Goal: Transaction & Acquisition: Purchase product/service

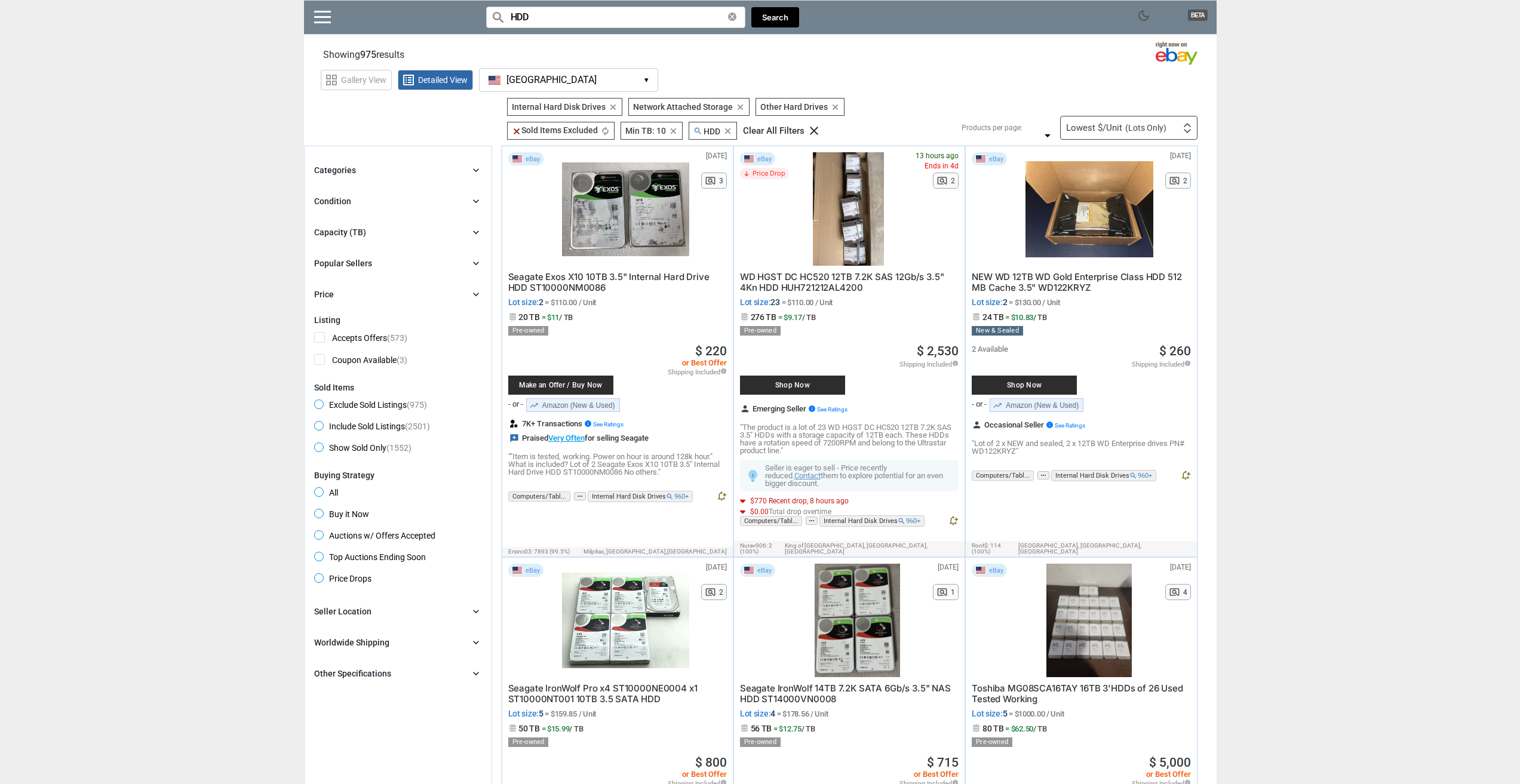
click at [595, 182] on div at bounding box center [625, 209] width 127 height 114
click at [375, 201] on div "Condition chevron_right" at bounding box center [398, 201] width 168 height 14
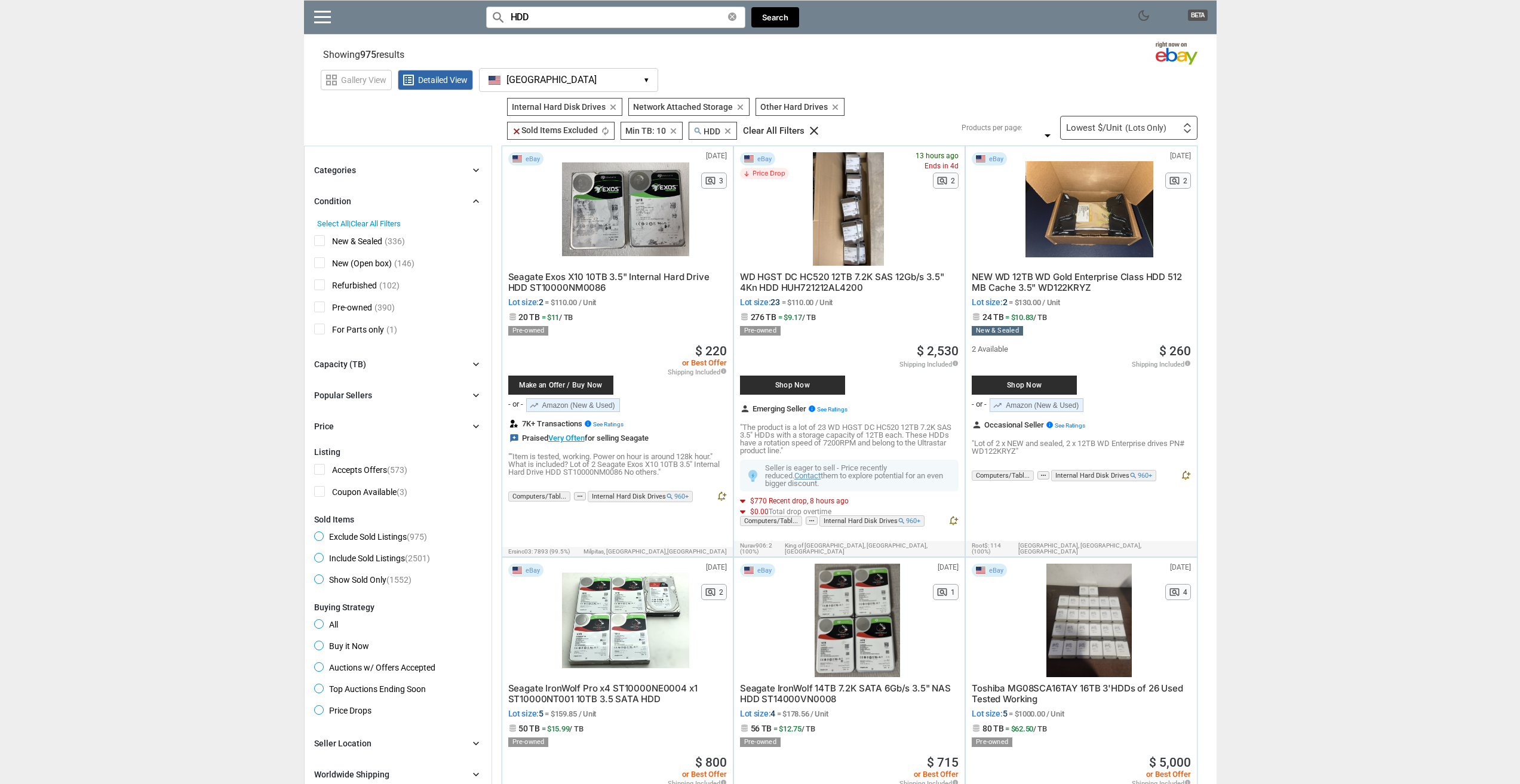
click at [375, 201] on div "Condition chevron_right" at bounding box center [398, 201] width 168 height 14
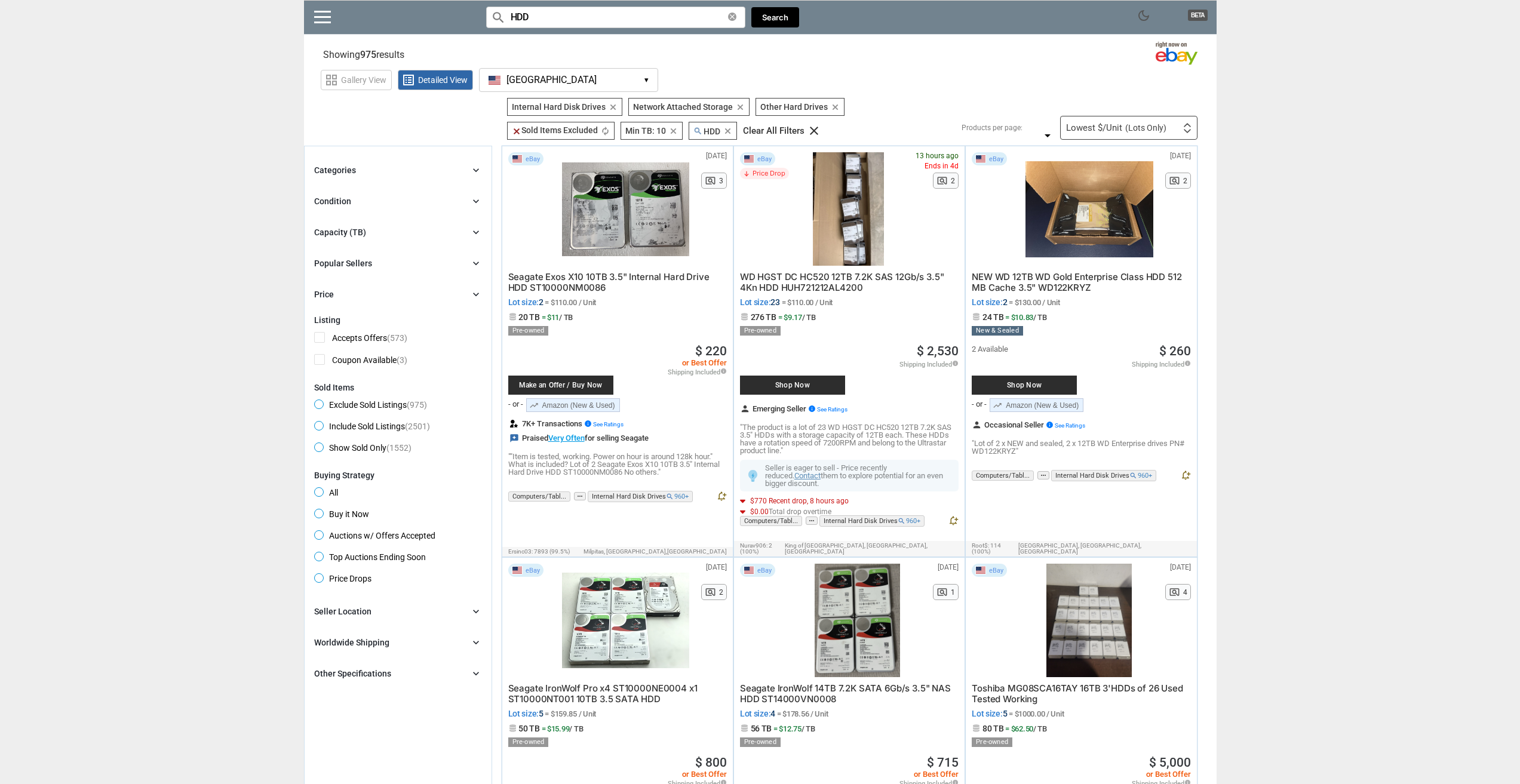
click at [375, 235] on div "Capacity (TB) chevron_right" at bounding box center [398, 232] width 168 height 14
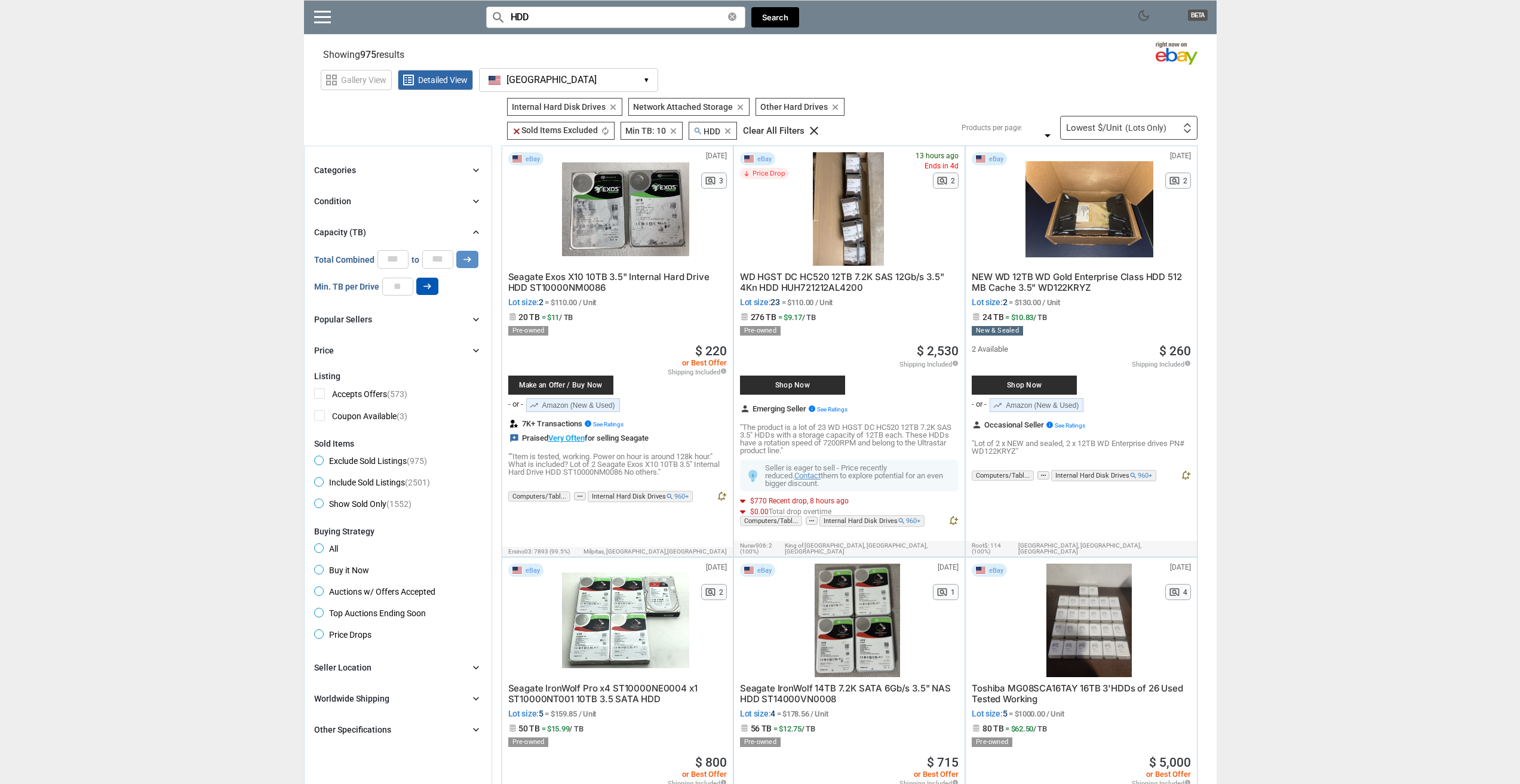
click at [429, 289] on icon "arrow_right_alt" at bounding box center [427, 285] width 11 height 11
click at [1104, 124] on div "Lowest $/Unit (Lots Only)" at bounding box center [1116, 128] width 101 height 9
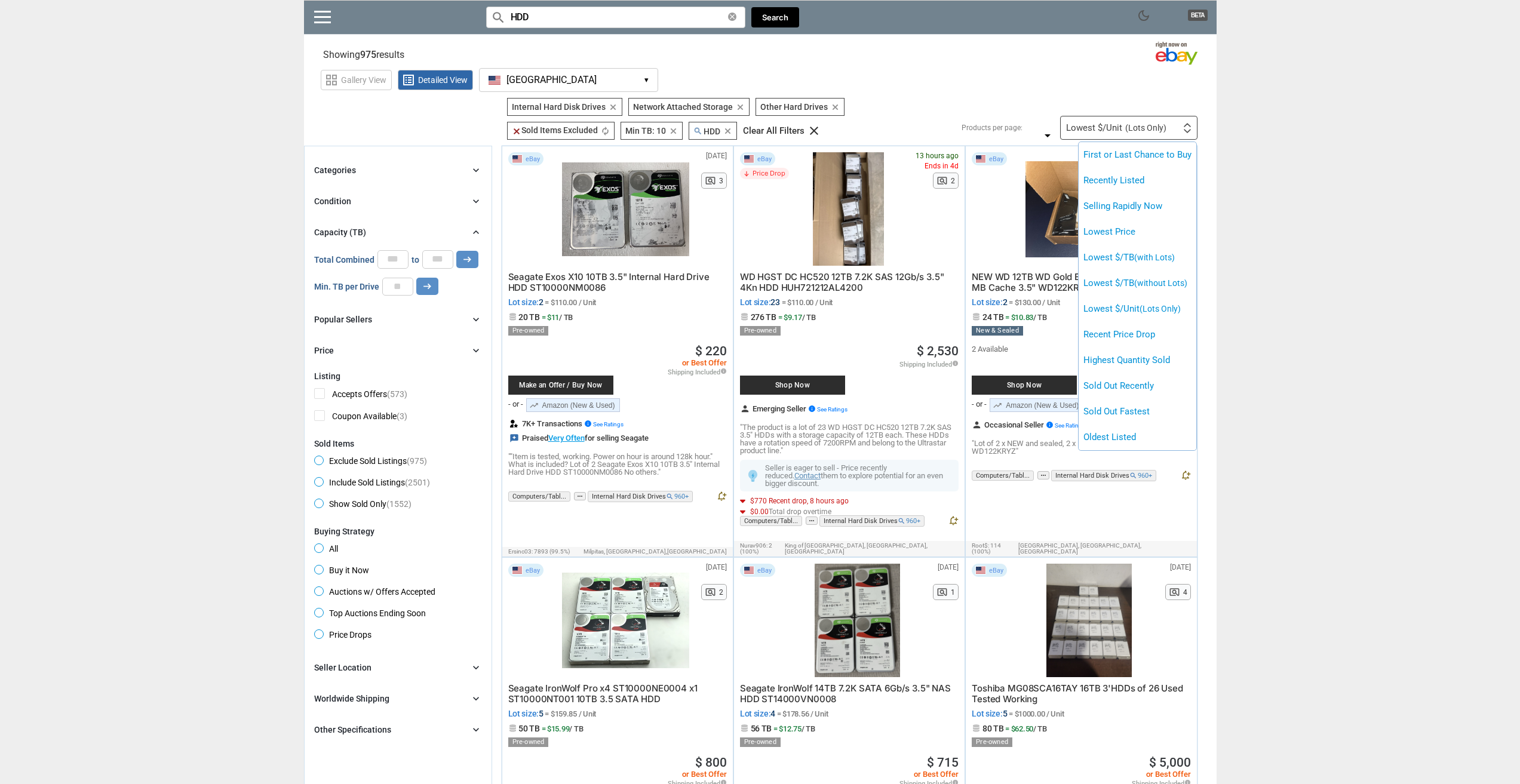
click at [1119, 81] on div at bounding box center [760, 392] width 1520 height 784
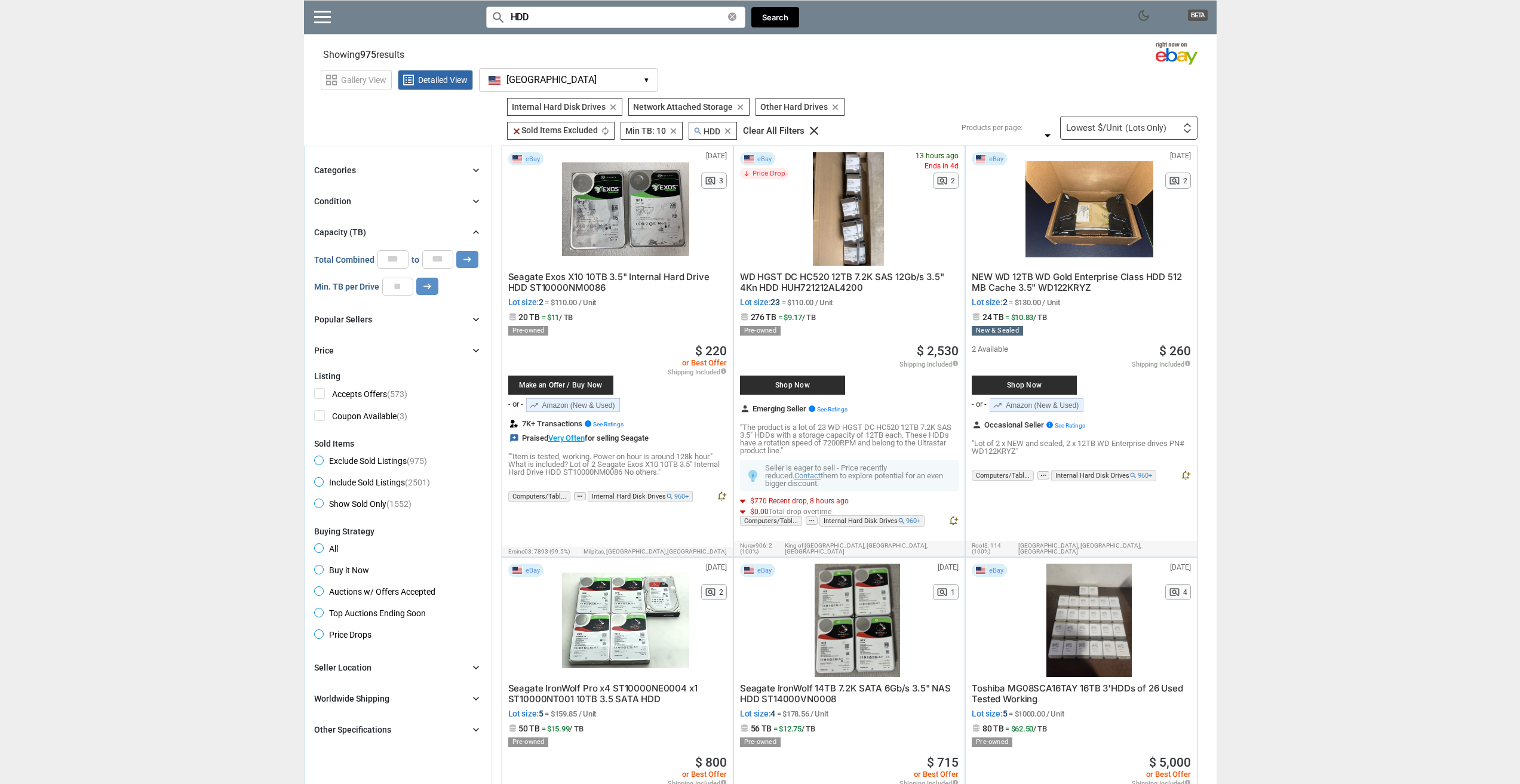
click at [1102, 117] on div "Lowest $/Unit (Lots Only) First or Last Chance to Buy Recently Listed Selling R…" at bounding box center [1129, 128] width 138 height 24
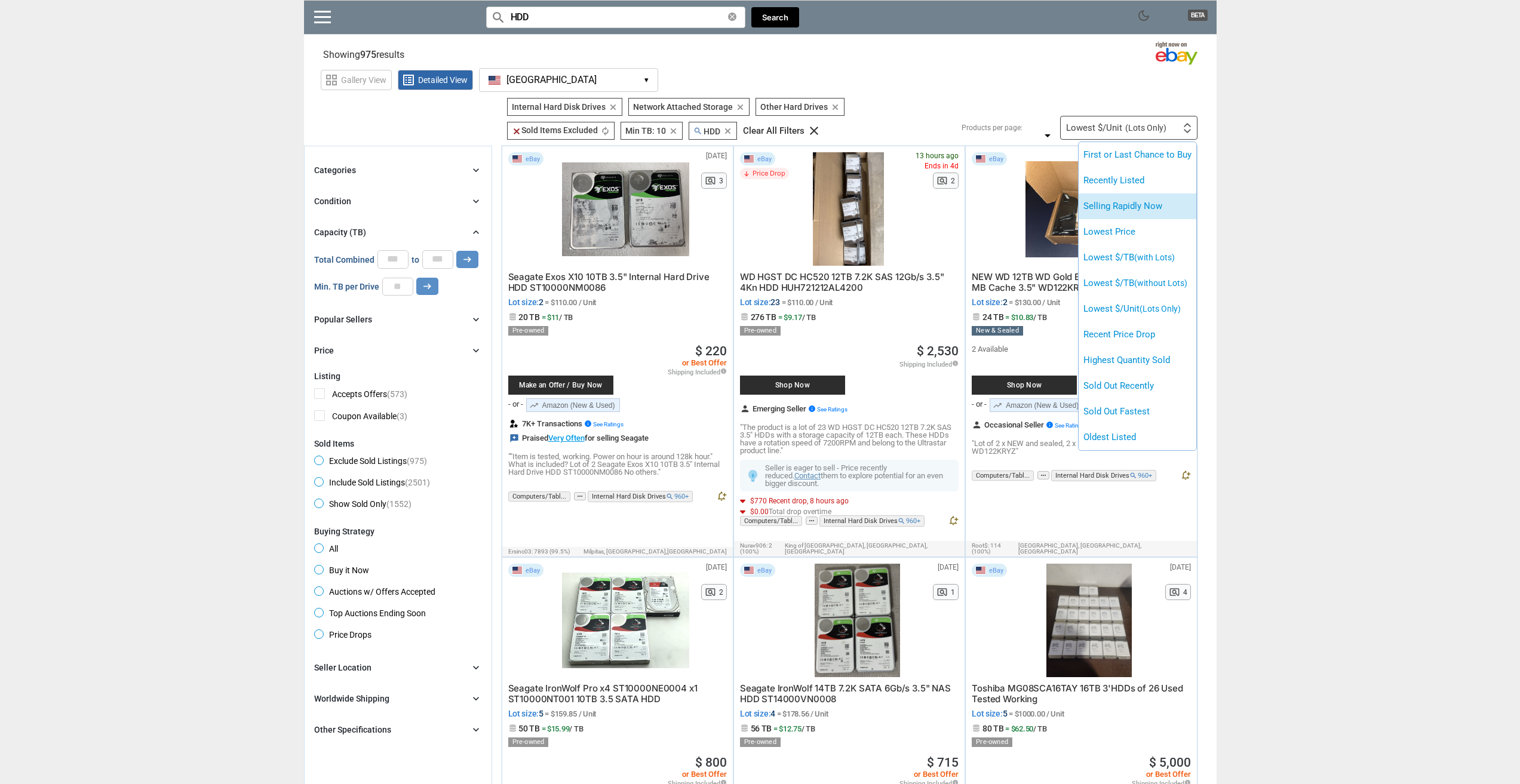
click at [1159, 202] on li "Selling Rapidly Now" at bounding box center [1138, 206] width 118 height 26
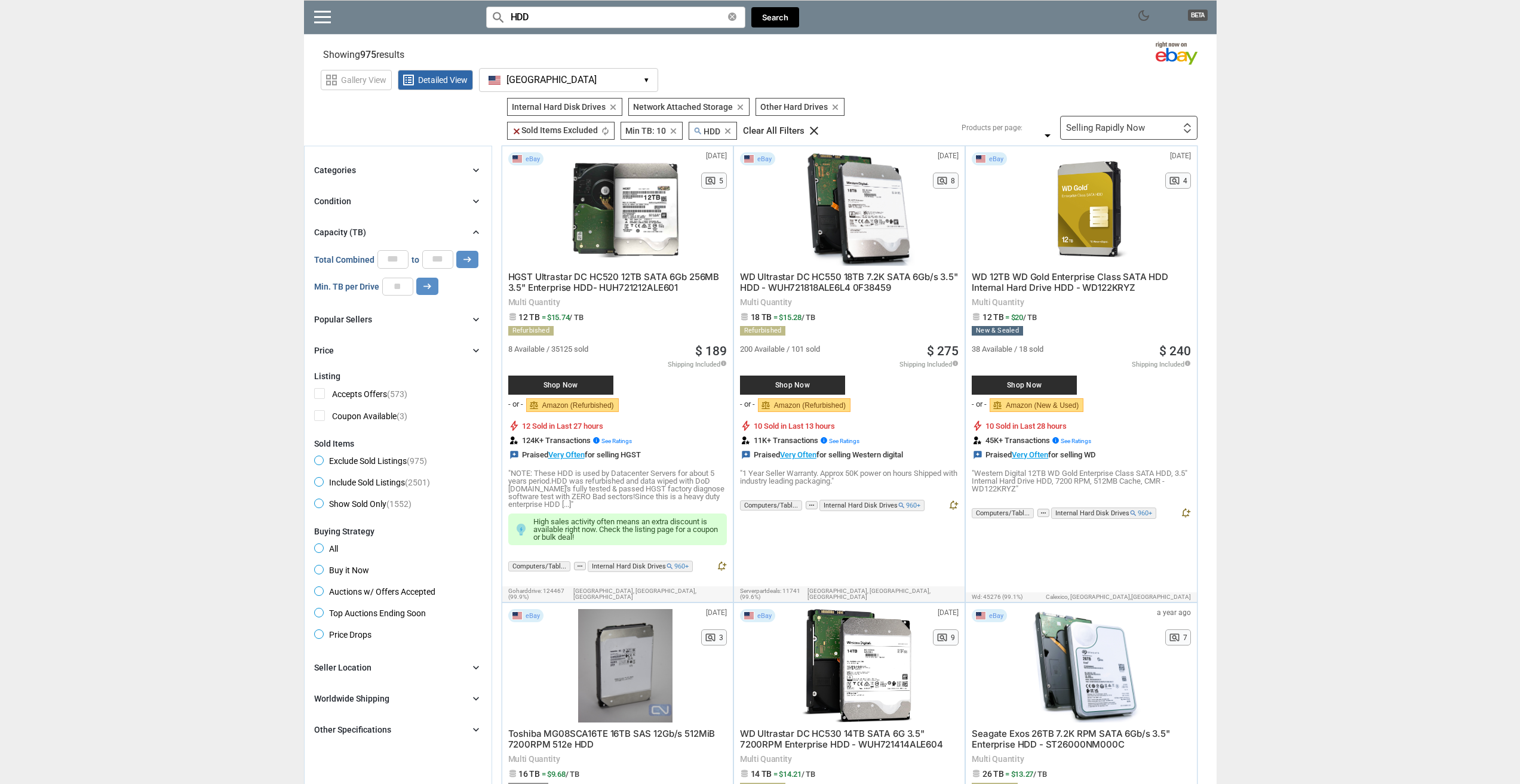
drag, startPoint x: 1157, startPoint y: 98, endPoint x: 1156, endPoint y: 114, distance: 16.0
click at [1157, 101] on div "Filters 6 Internal Hard Disk Drives Internal Hard Disk Drives clear Network Att…" at bounding box center [847, 119] width 700 height 42
click at [1157, 117] on div "Selling Rapidly Now First or Last Chance to Buy Recently Listed Selling Rapidly…" at bounding box center [1129, 128] width 138 height 24
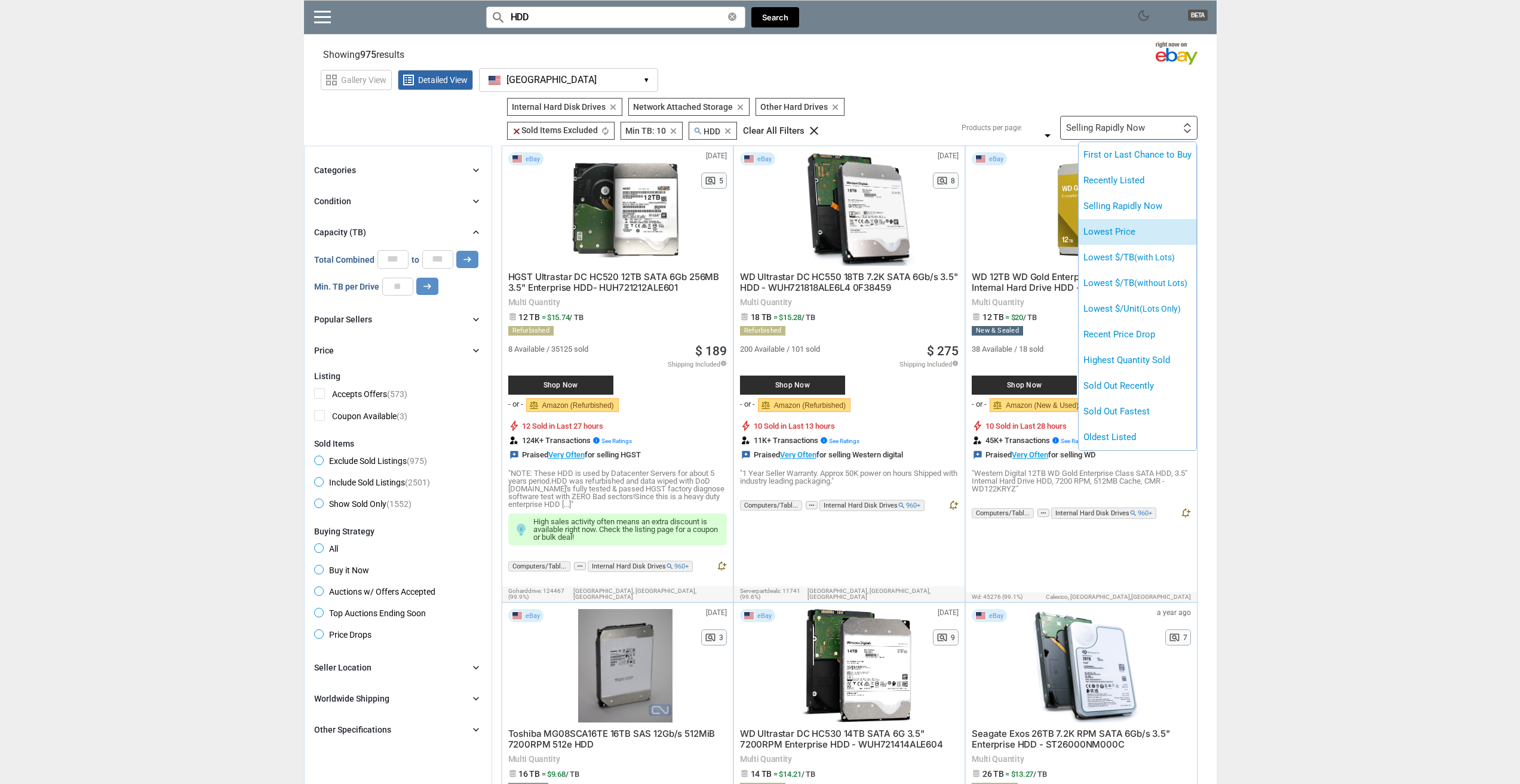
click at [1159, 228] on li "Lowest Price" at bounding box center [1138, 232] width 118 height 26
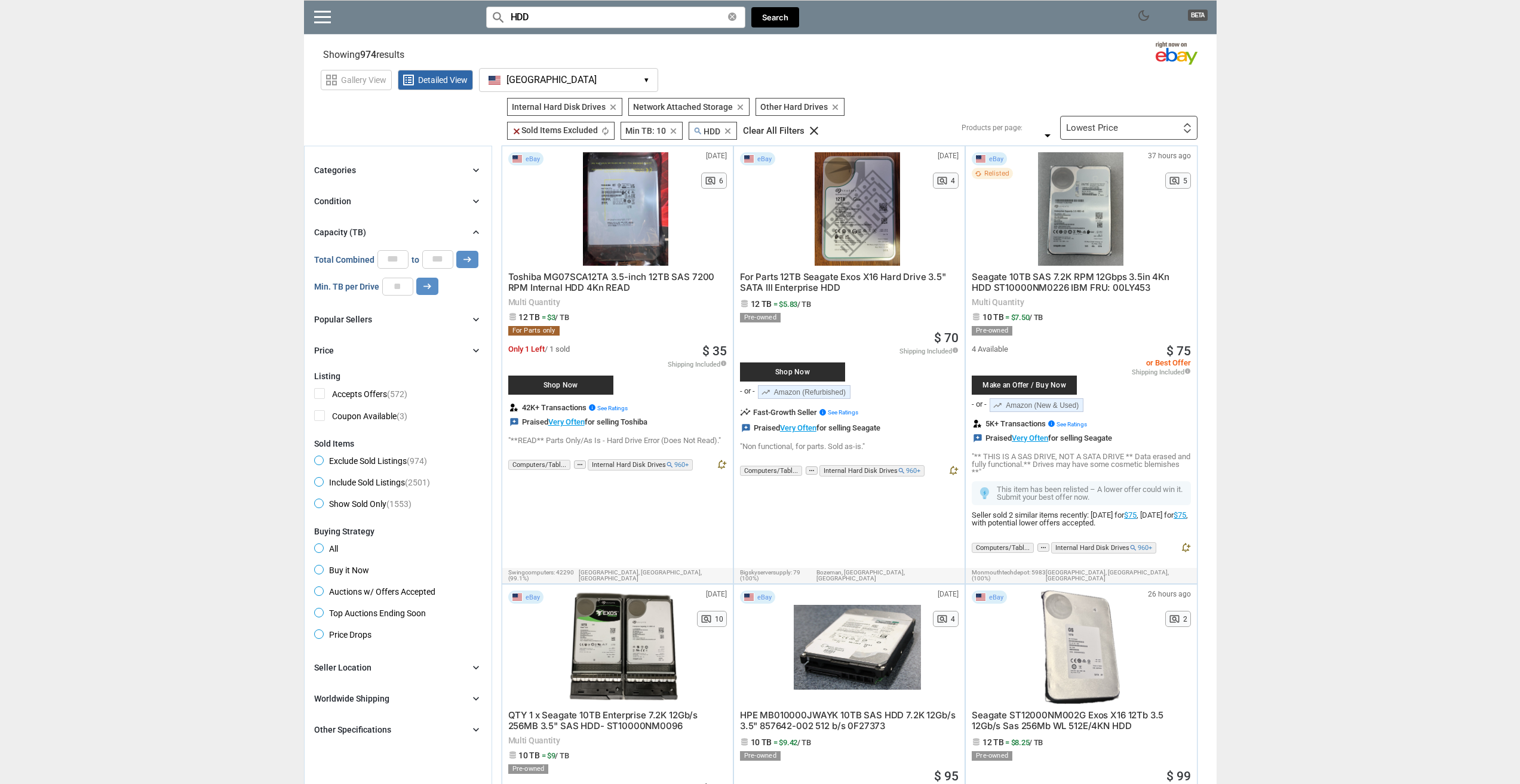
click at [347, 200] on div "Condition chevron_right" at bounding box center [398, 201] width 168 height 14
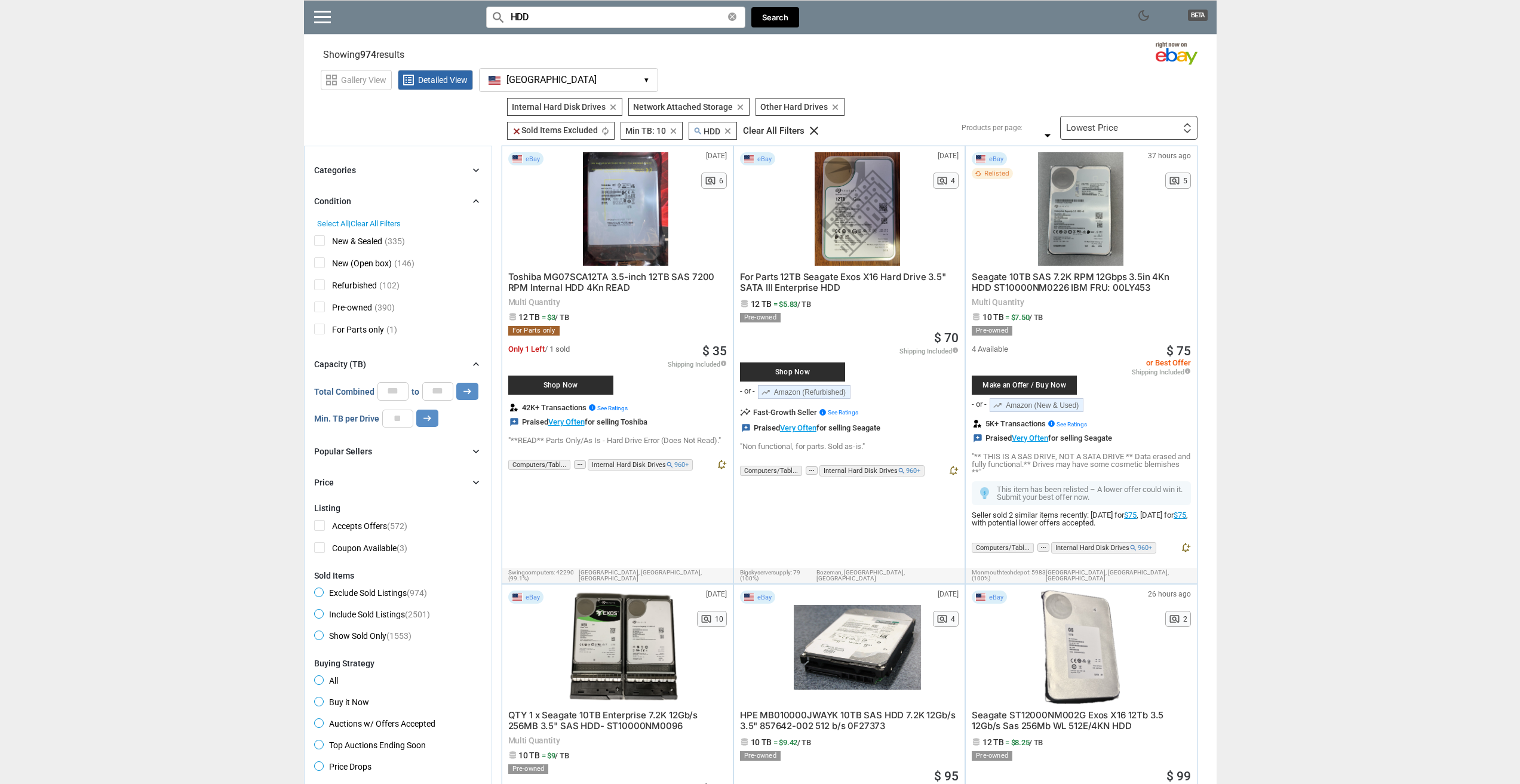
click at [318, 303] on span "Pre-owned" at bounding box center [343, 308] width 58 height 15
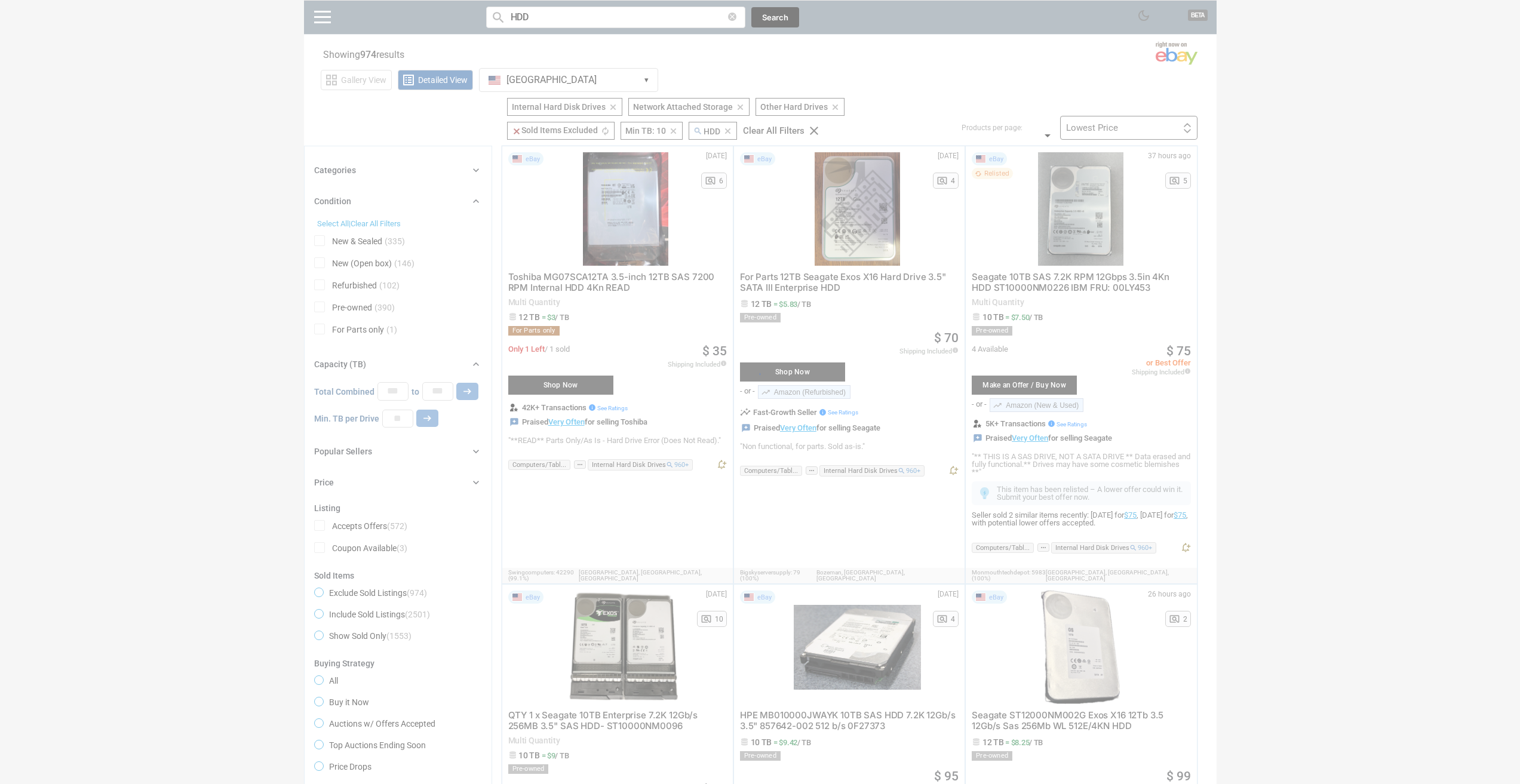
click at [319, 291] on div at bounding box center [760, 392] width 1520 height 784
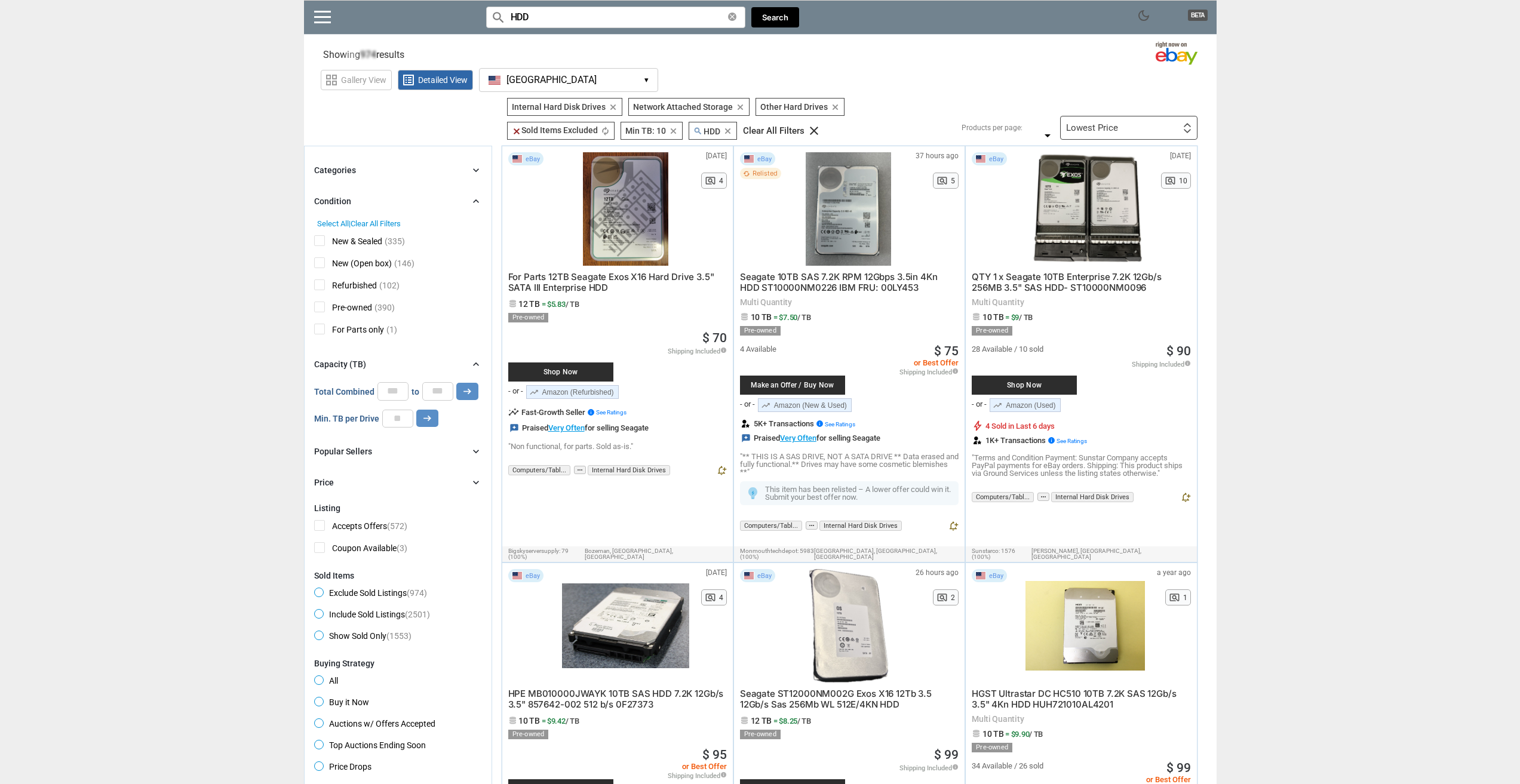
click at [319, 288] on span "Refurbished" at bounding box center [345, 286] width 63 height 15
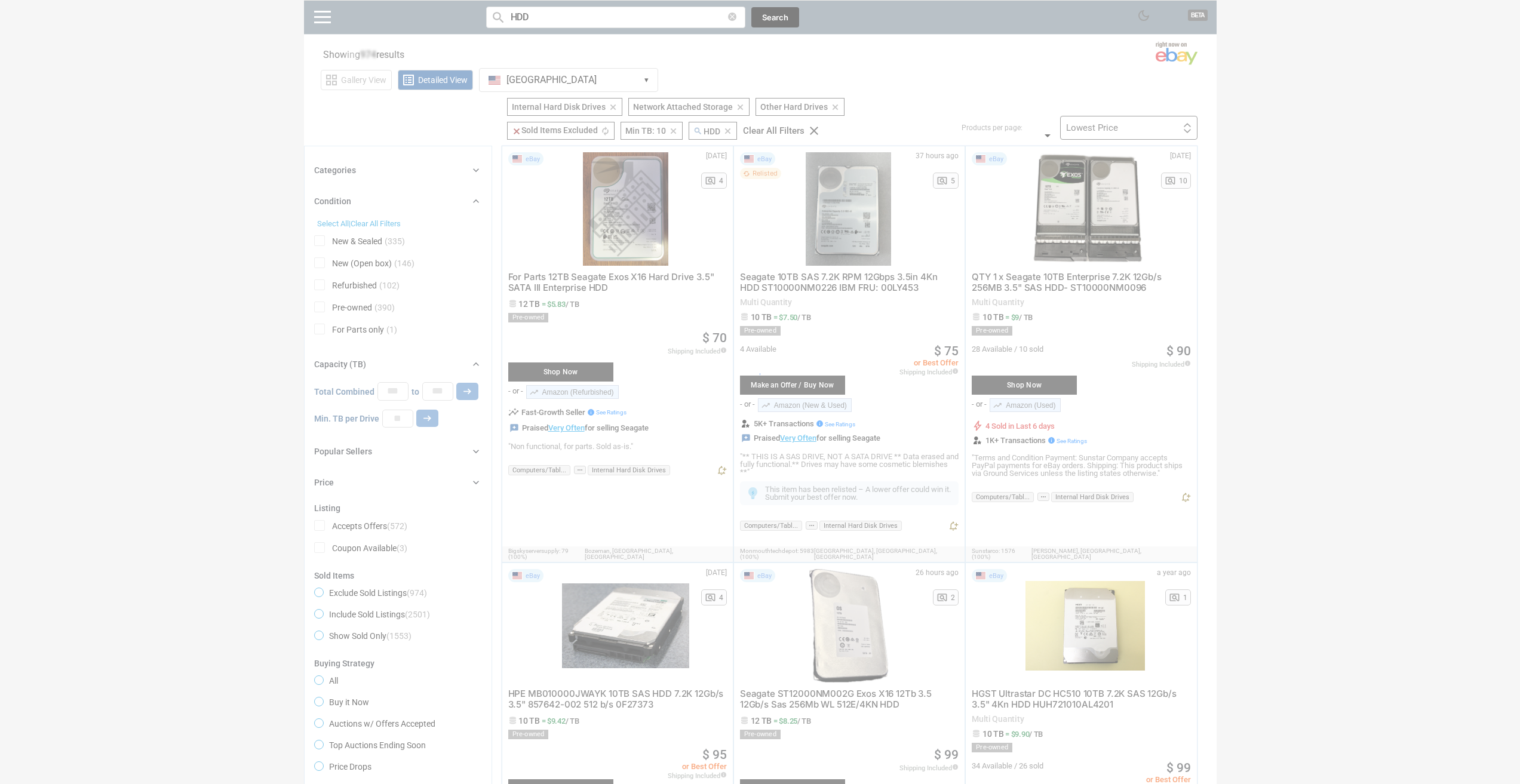
click at [319, 266] on div at bounding box center [760, 392] width 1520 height 784
click at [319, 261] on div at bounding box center [760, 392] width 1520 height 784
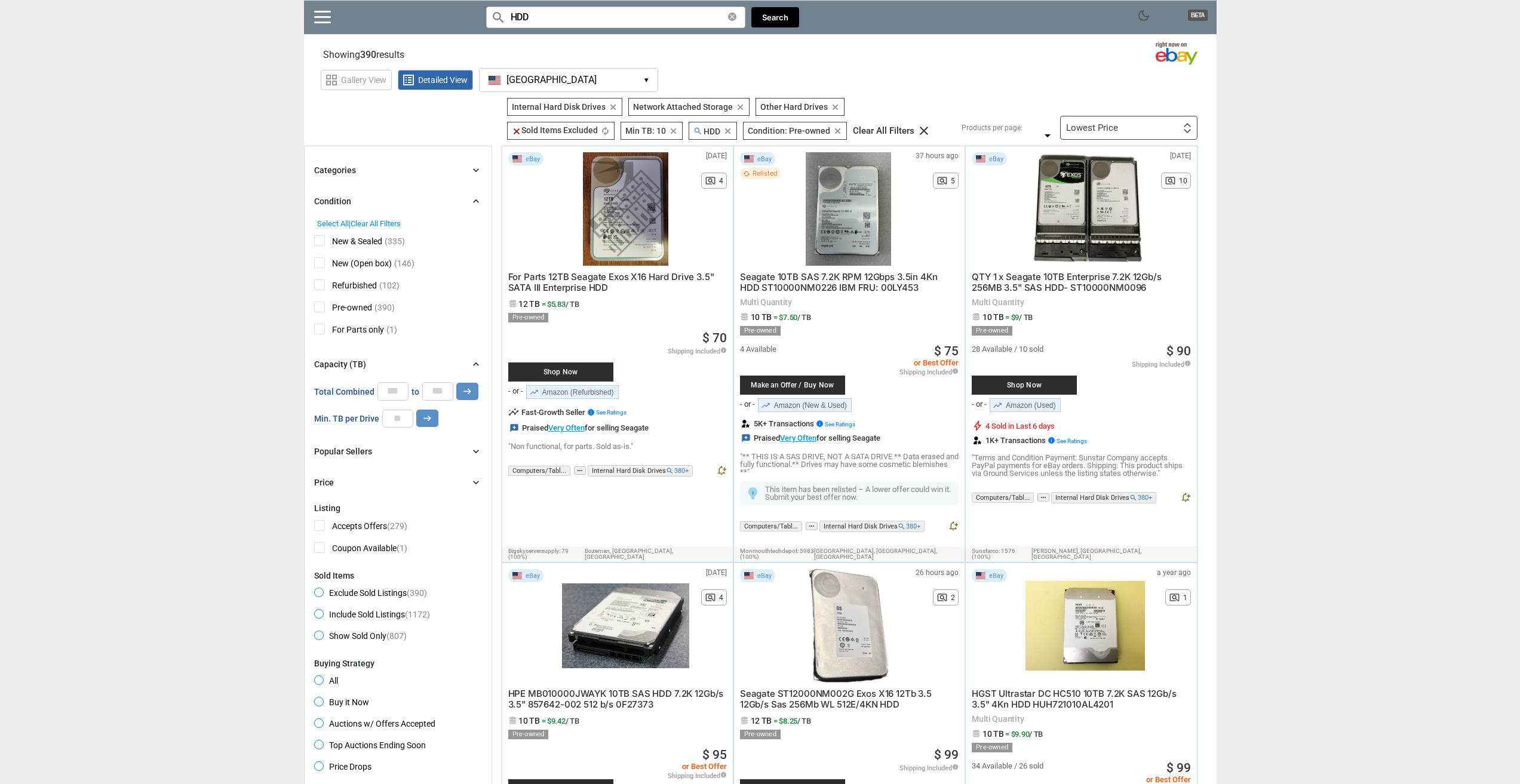
click at [319, 261] on span "New (Open box)" at bounding box center [353, 264] width 78 height 15
click at [314, 240] on span "New & Sealed" at bounding box center [348, 242] width 68 height 15
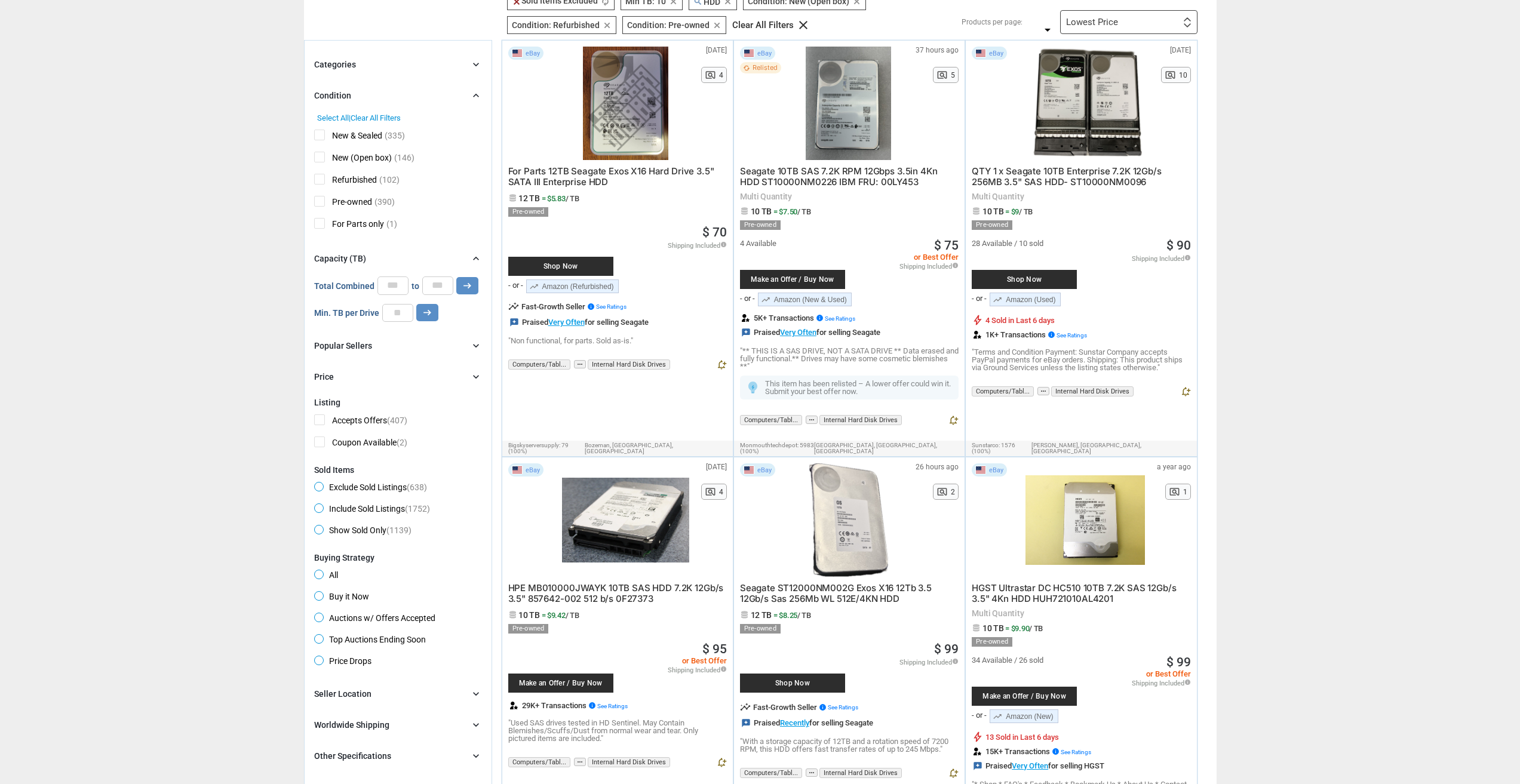
scroll to position [120, 0]
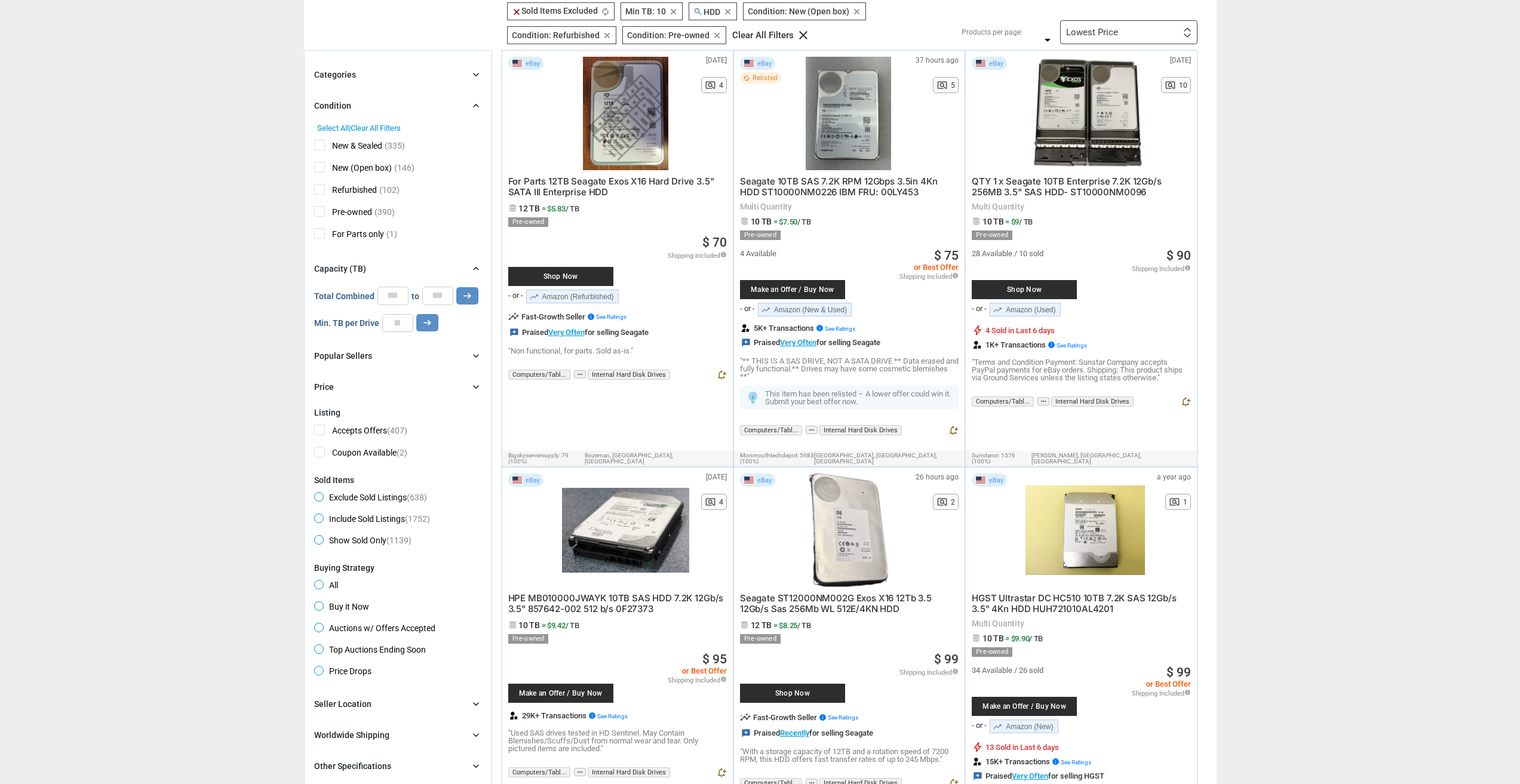
click at [370, 84] on div "Categories chevron_right search close Select All shown | Clear All shown Comput…" at bounding box center [398, 230] width 168 height 326
click at [387, 69] on div "Categories chevron_right" at bounding box center [398, 75] width 168 height 14
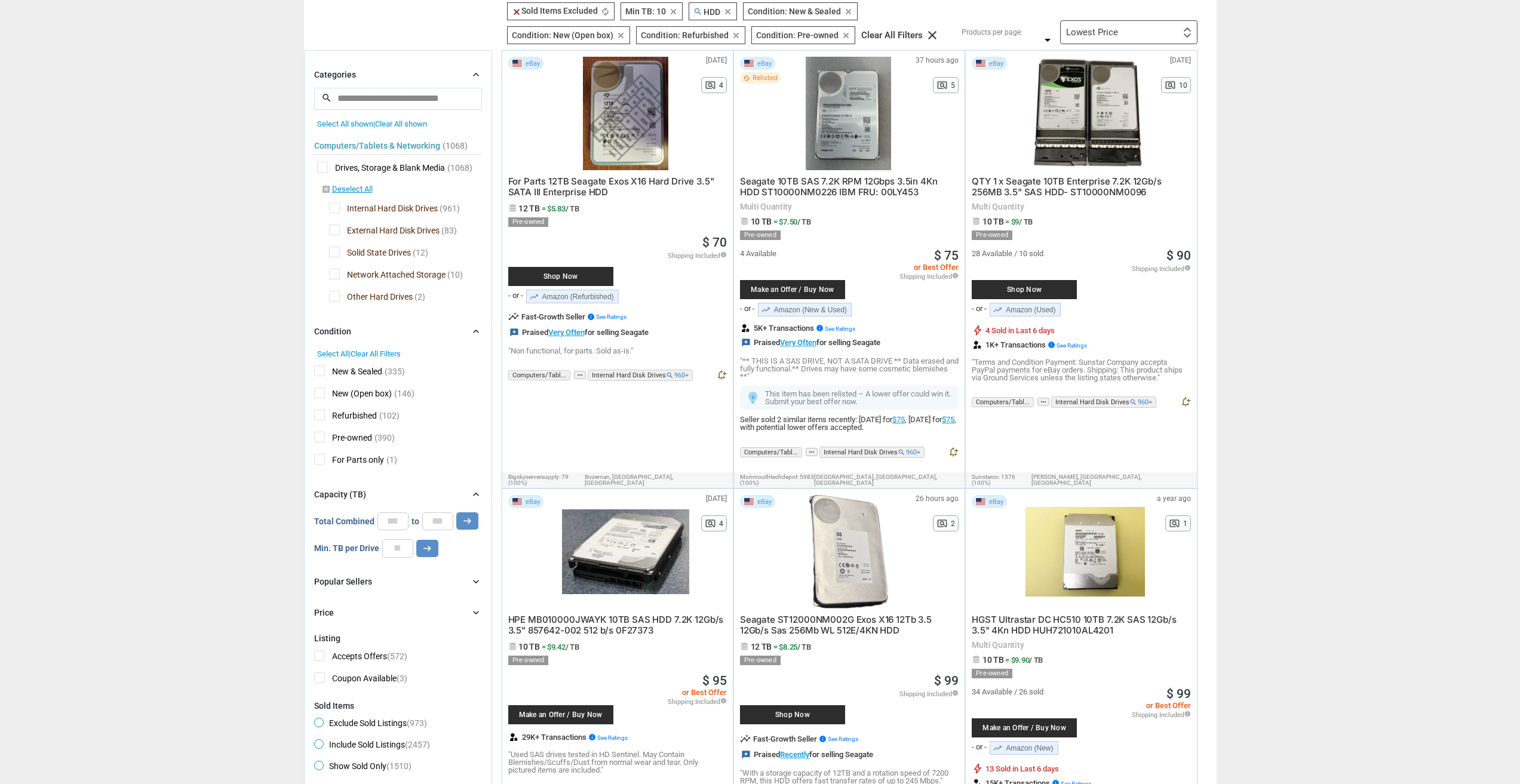
click at [405, 75] on div "Categories chevron_right" at bounding box center [398, 75] width 168 height 14
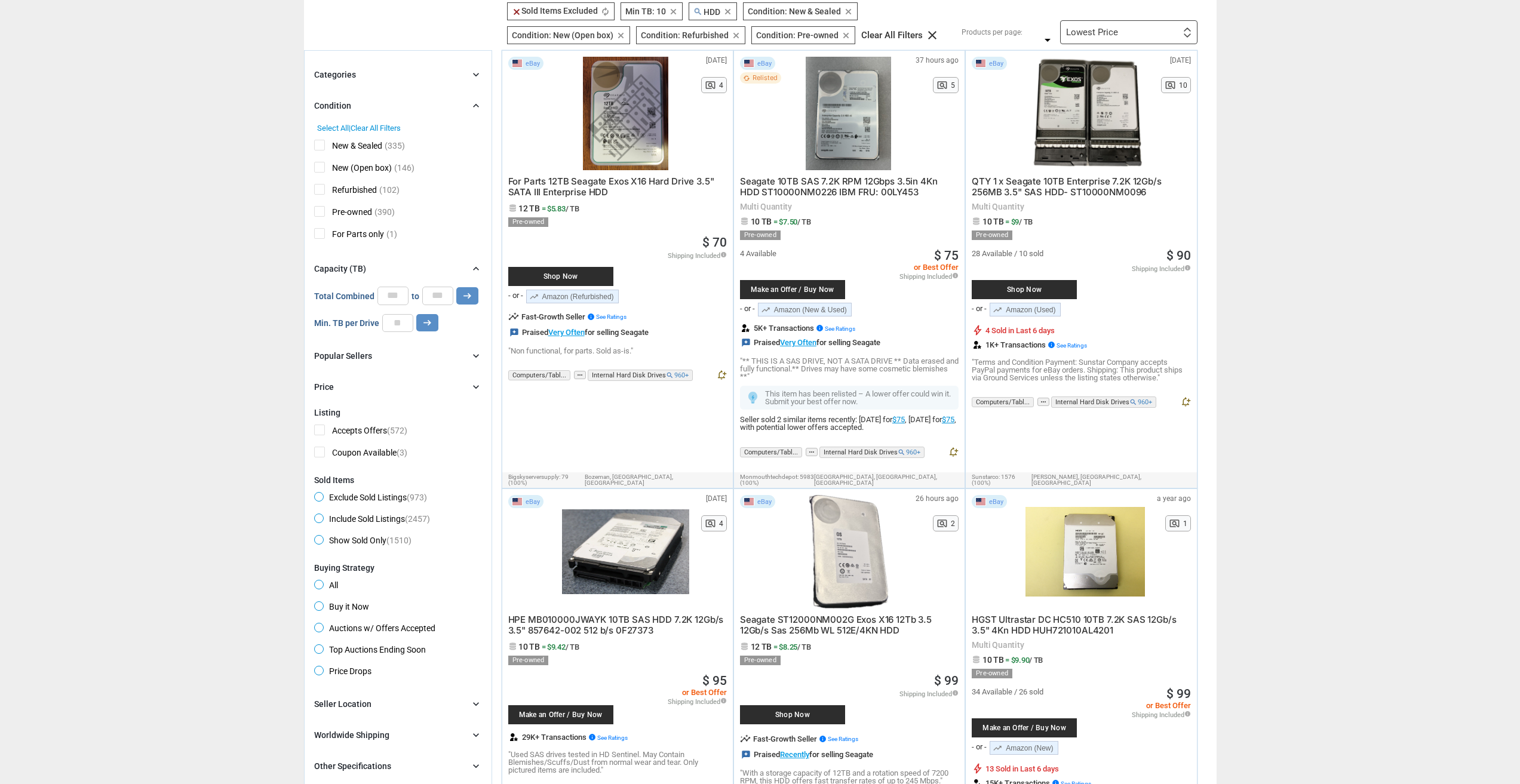
click at [424, 110] on div "Condition chevron_right" at bounding box center [398, 106] width 168 height 14
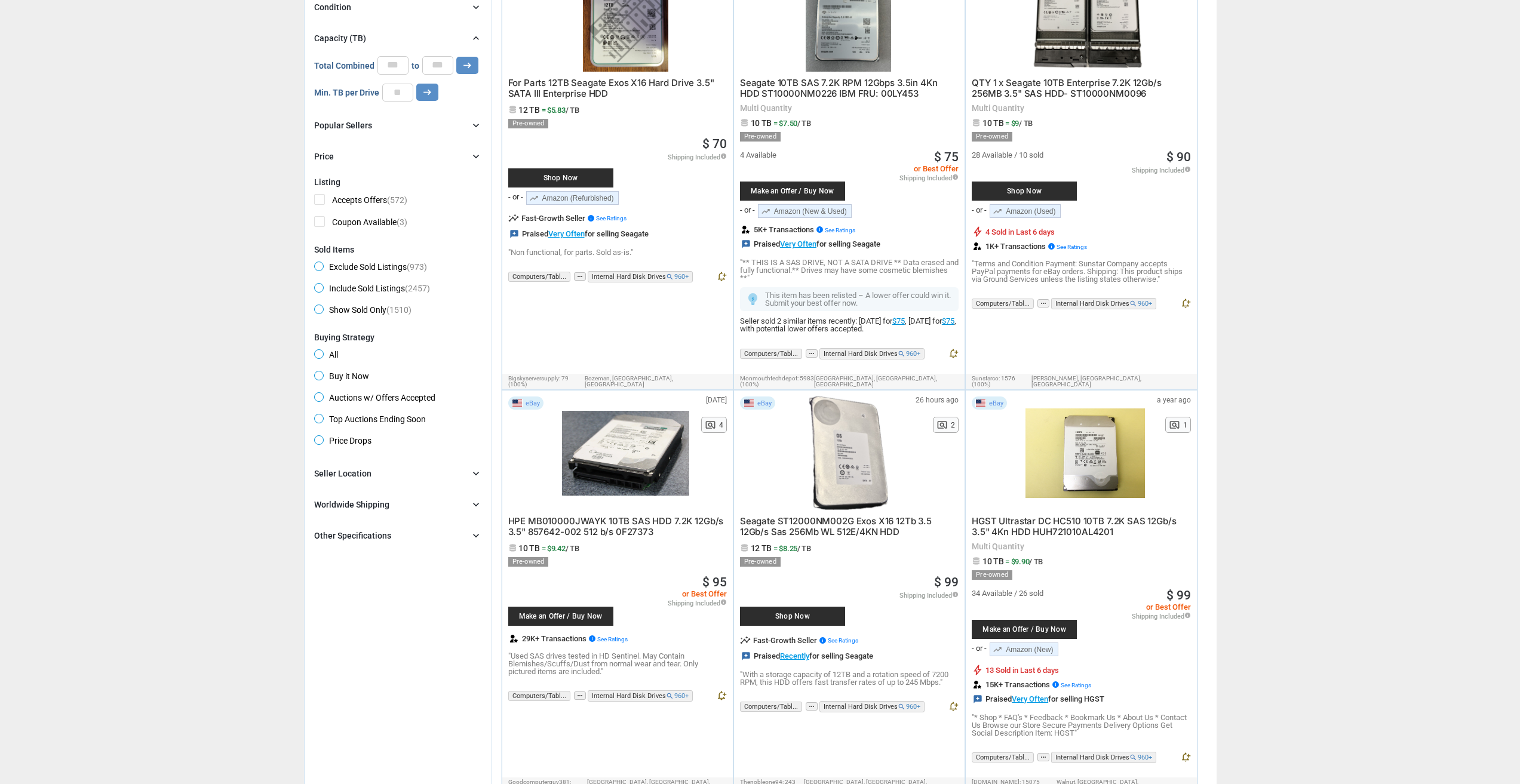
scroll to position [238, 0]
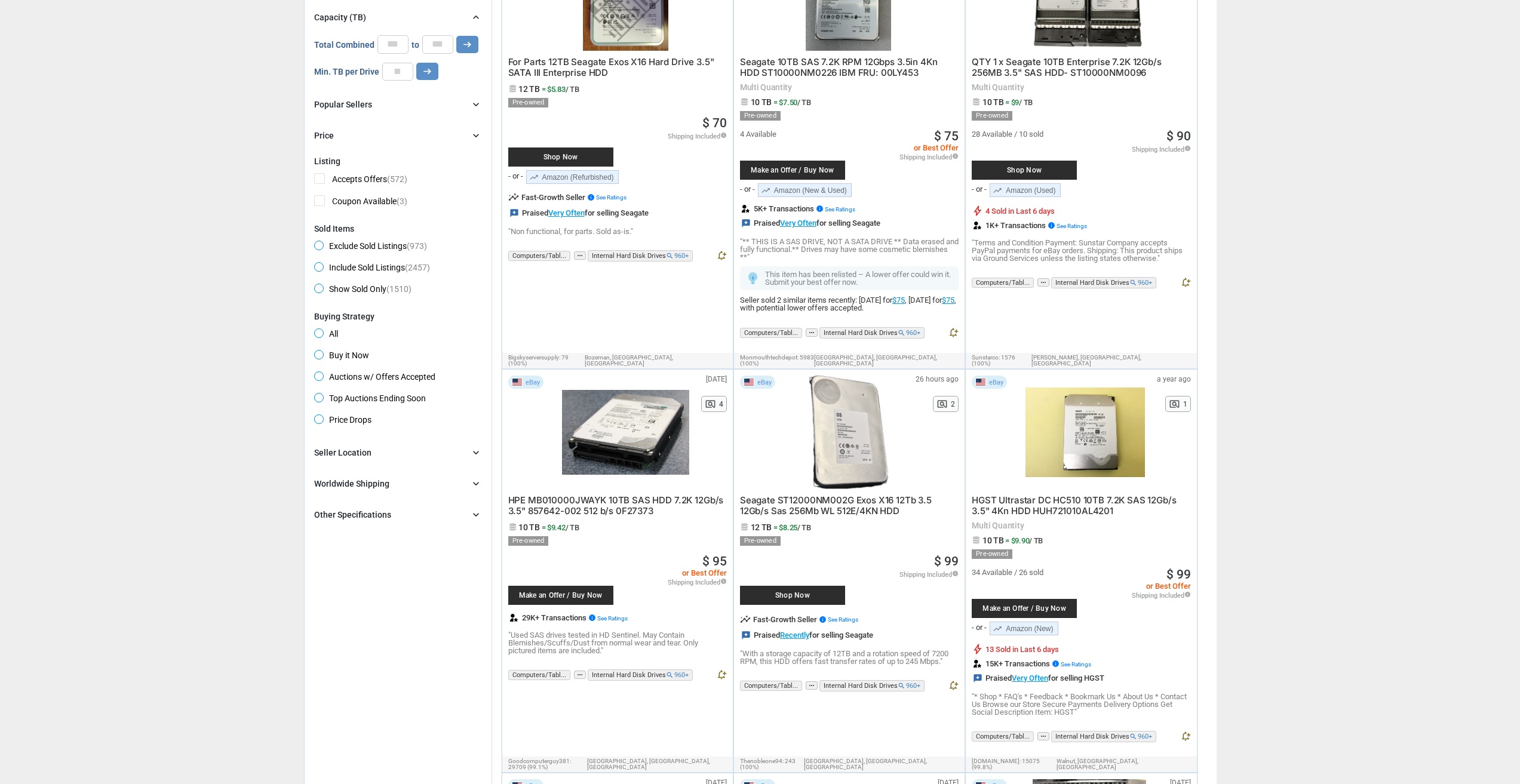
click at [405, 514] on div "Other Specifications chevron_right" at bounding box center [398, 515] width 168 height 14
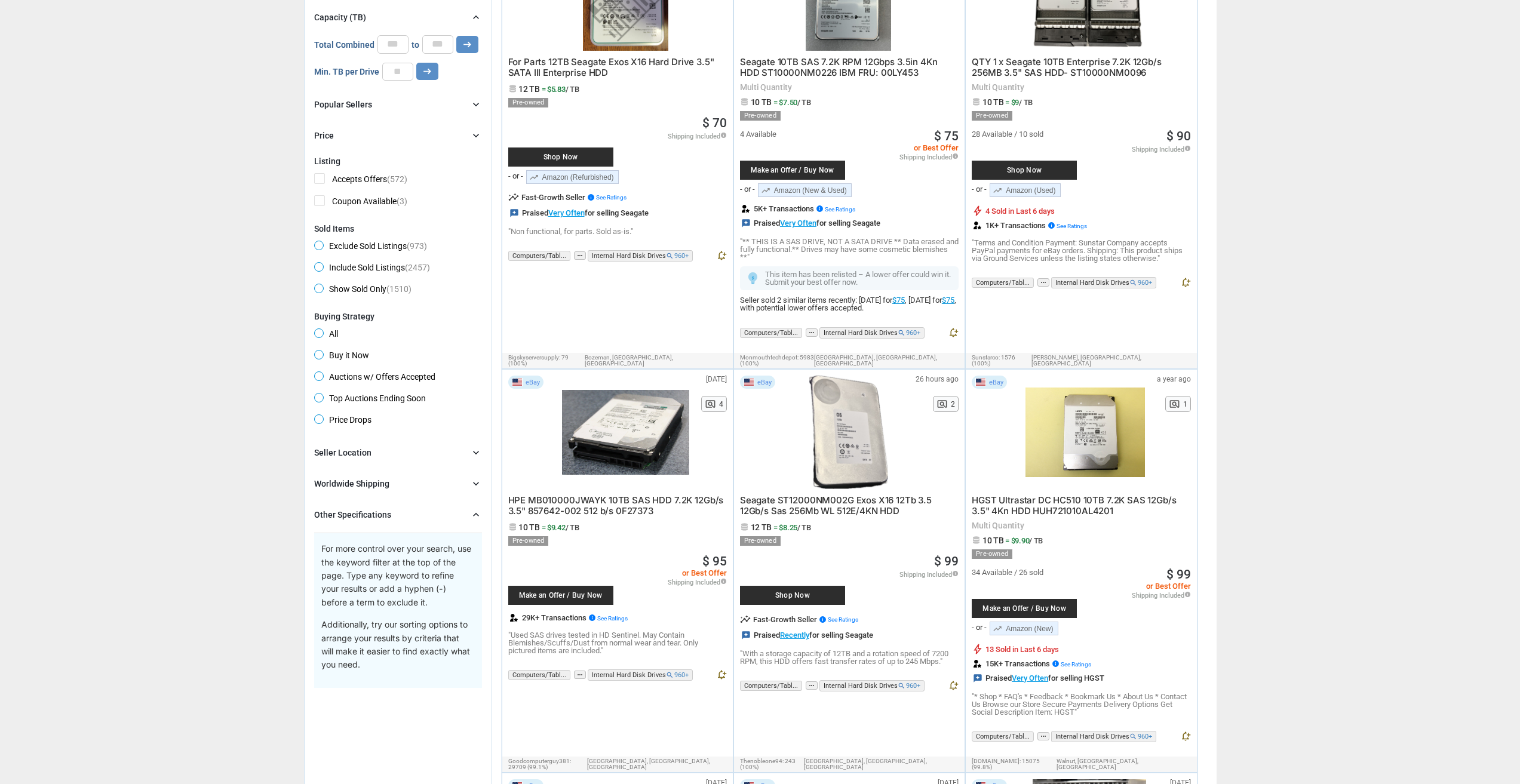
scroll to position [538, 0]
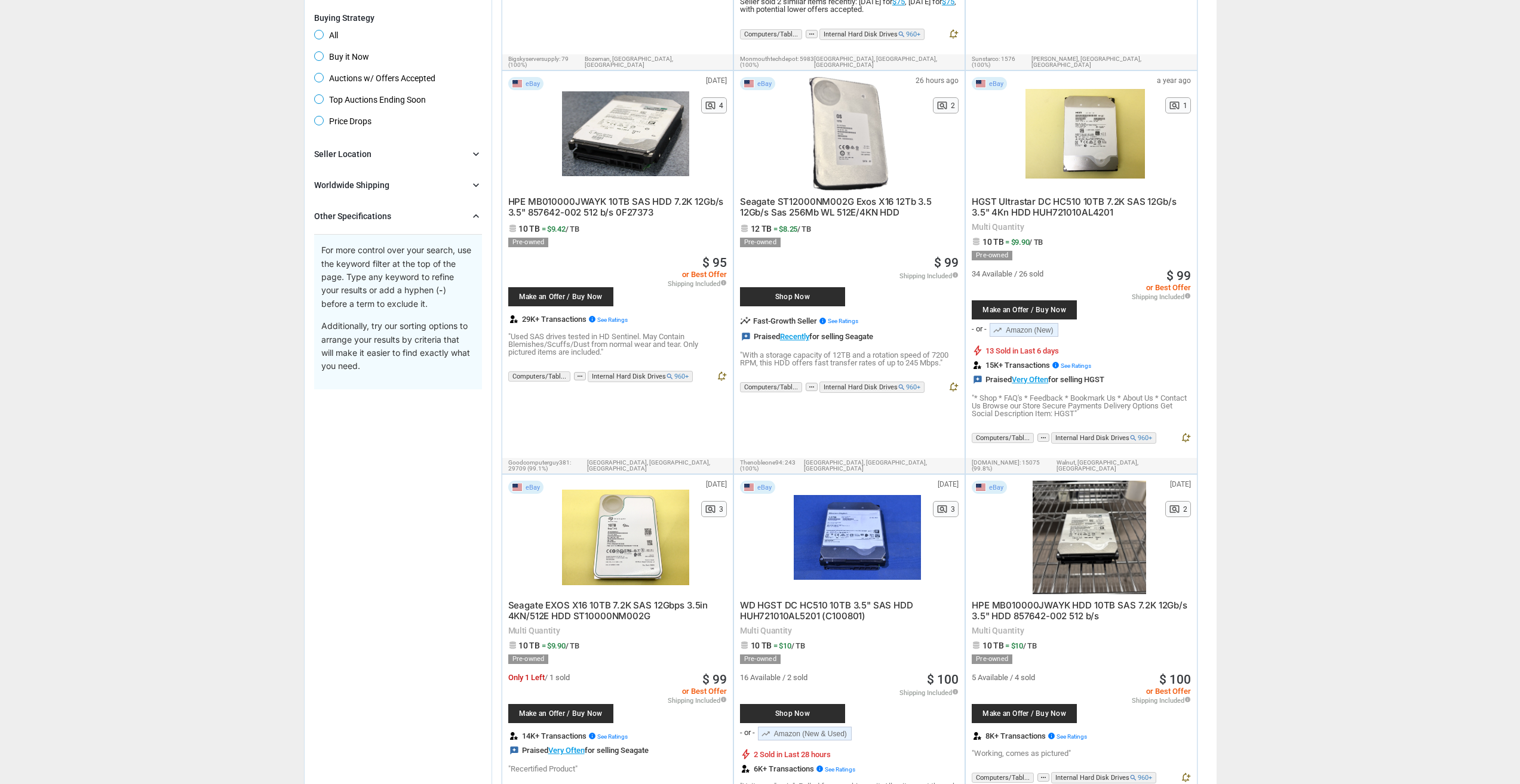
click at [395, 225] on div "Other Specifications chevron_right For more control over your search, use the k…" at bounding box center [398, 298] width 168 height 181
click at [402, 216] on div "Other Specifications chevron_right" at bounding box center [398, 215] width 168 height 14
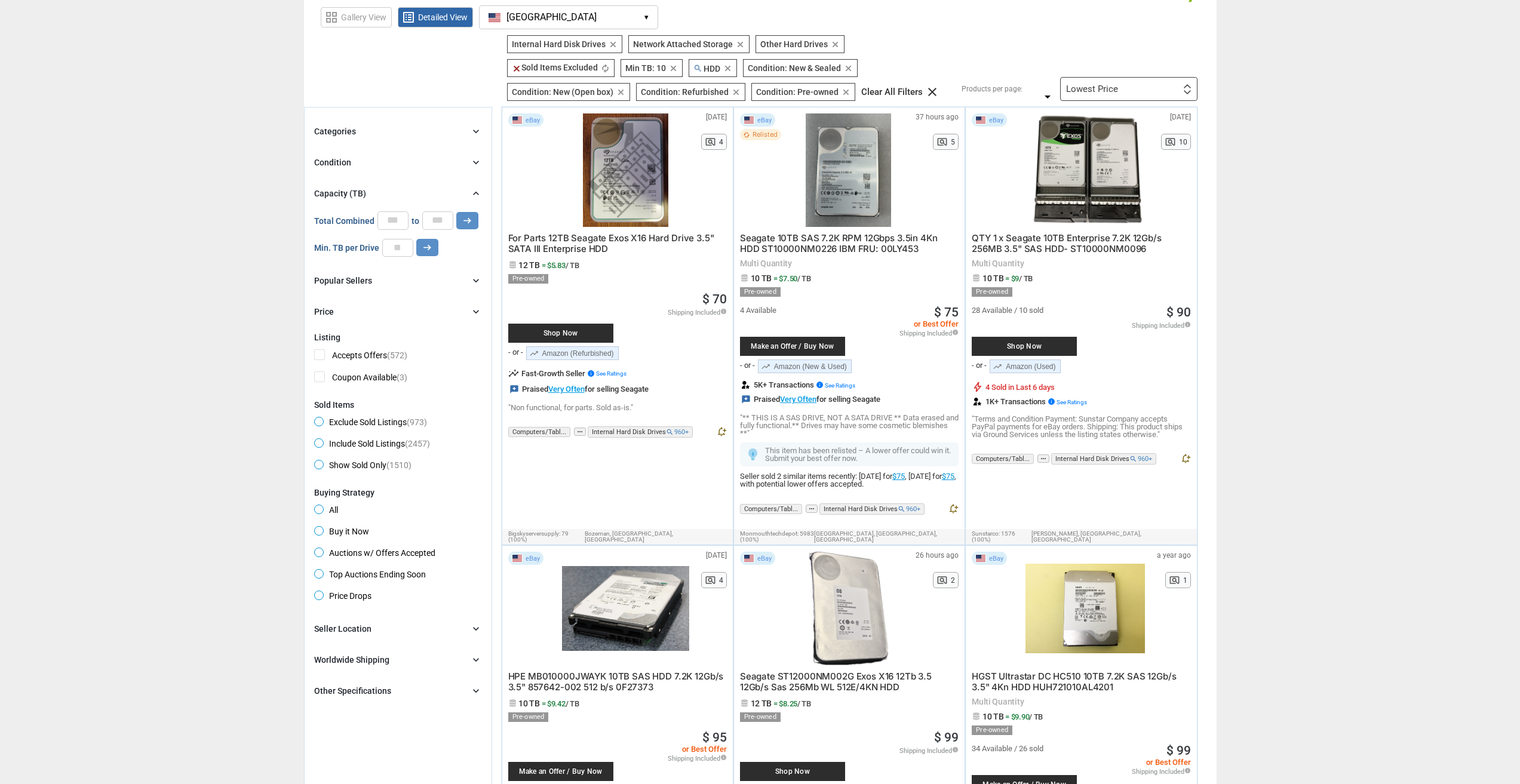
scroll to position [0, 0]
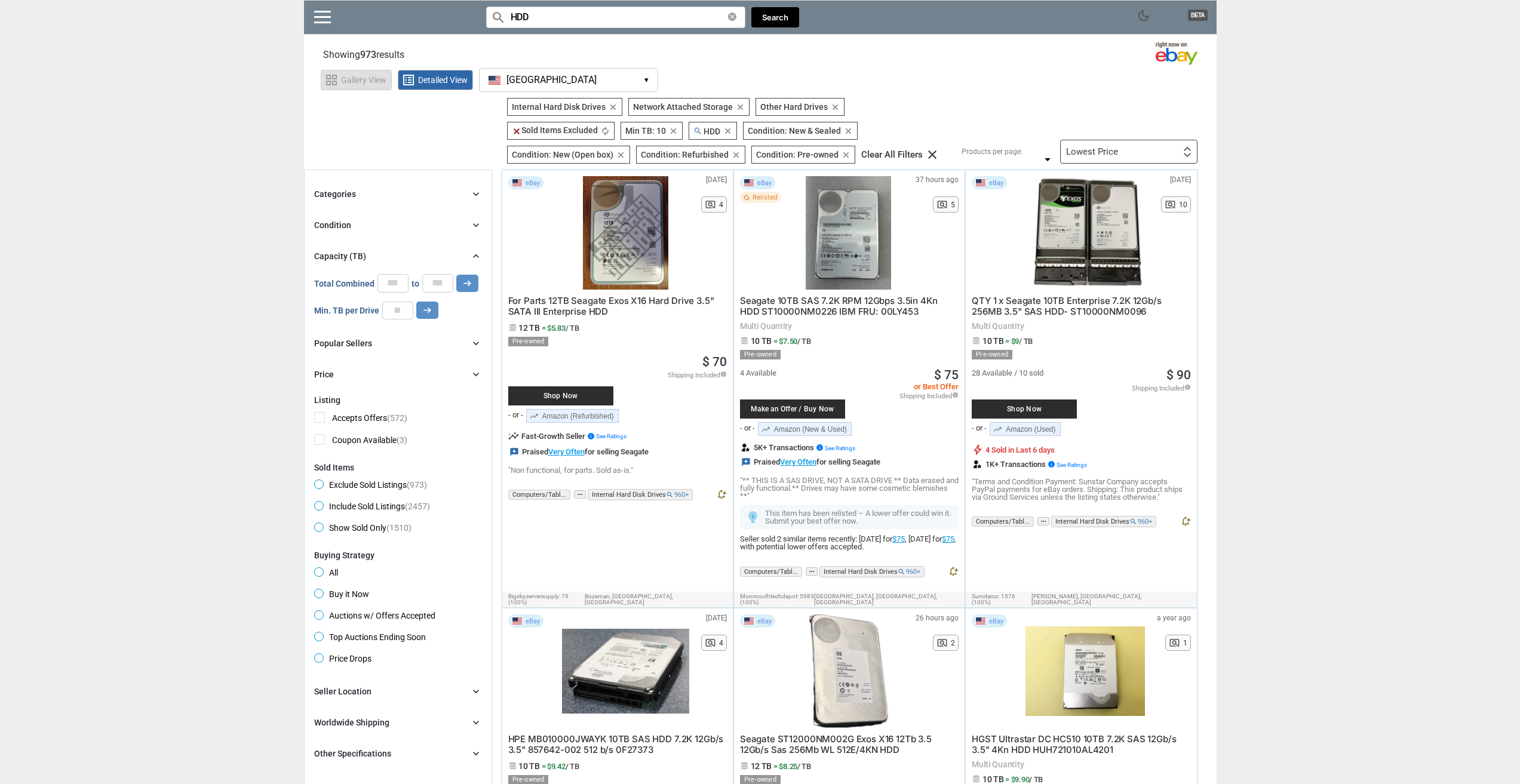
click at [386, 83] on span "Gallery View" at bounding box center [363, 80] width 45 height 8
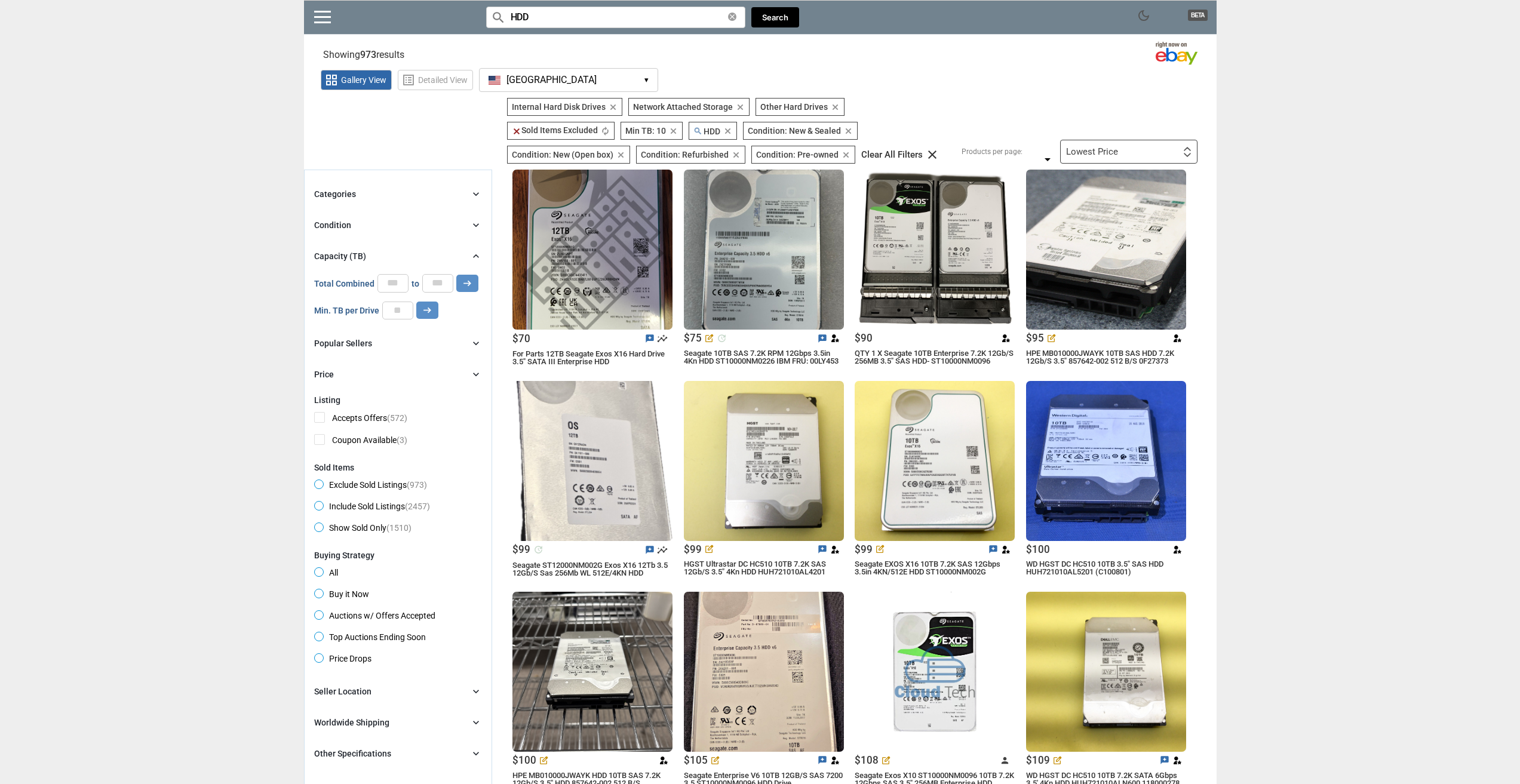
click at [396, 80] on div "grid_view Gallery View list_alt Detailed View [GEOGRAPHIC_DATA] [GEOGRAPHIC_DAT…" at bounding box center [768, 79] width 896 height 28
click at [398, 80] on span "list_alt Detailed View" at bounding box center [435, 80] width 75 height 20
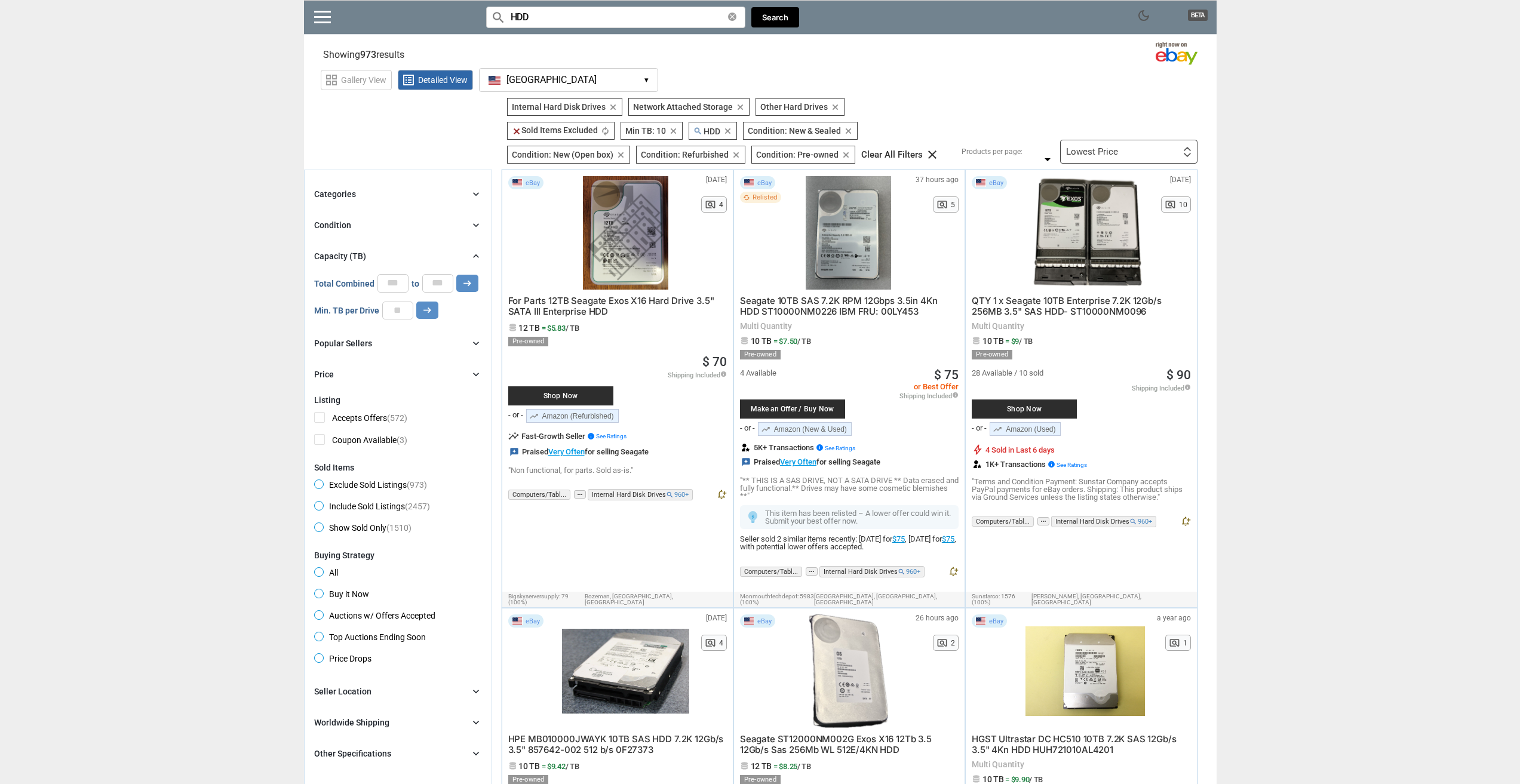
click at [1122, 156] on div "Lowest Price First or Last Chance to Buy Recently Listed Selling Rapidly Now Lo…" at bounding box center [1129, 152] width 138 height 24
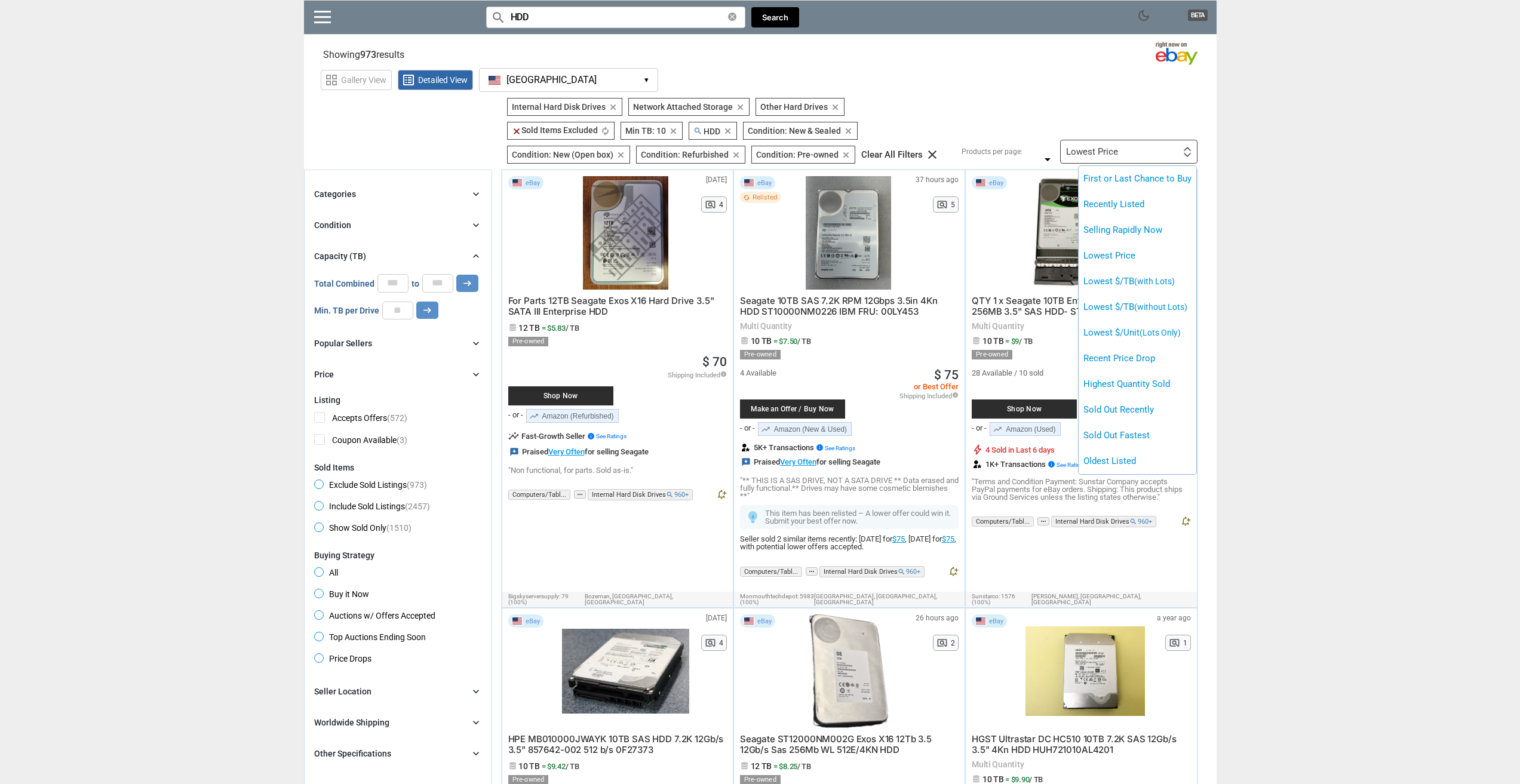
click at [974, 102] on div at bounding box center [760, 392] width 1520 height 784
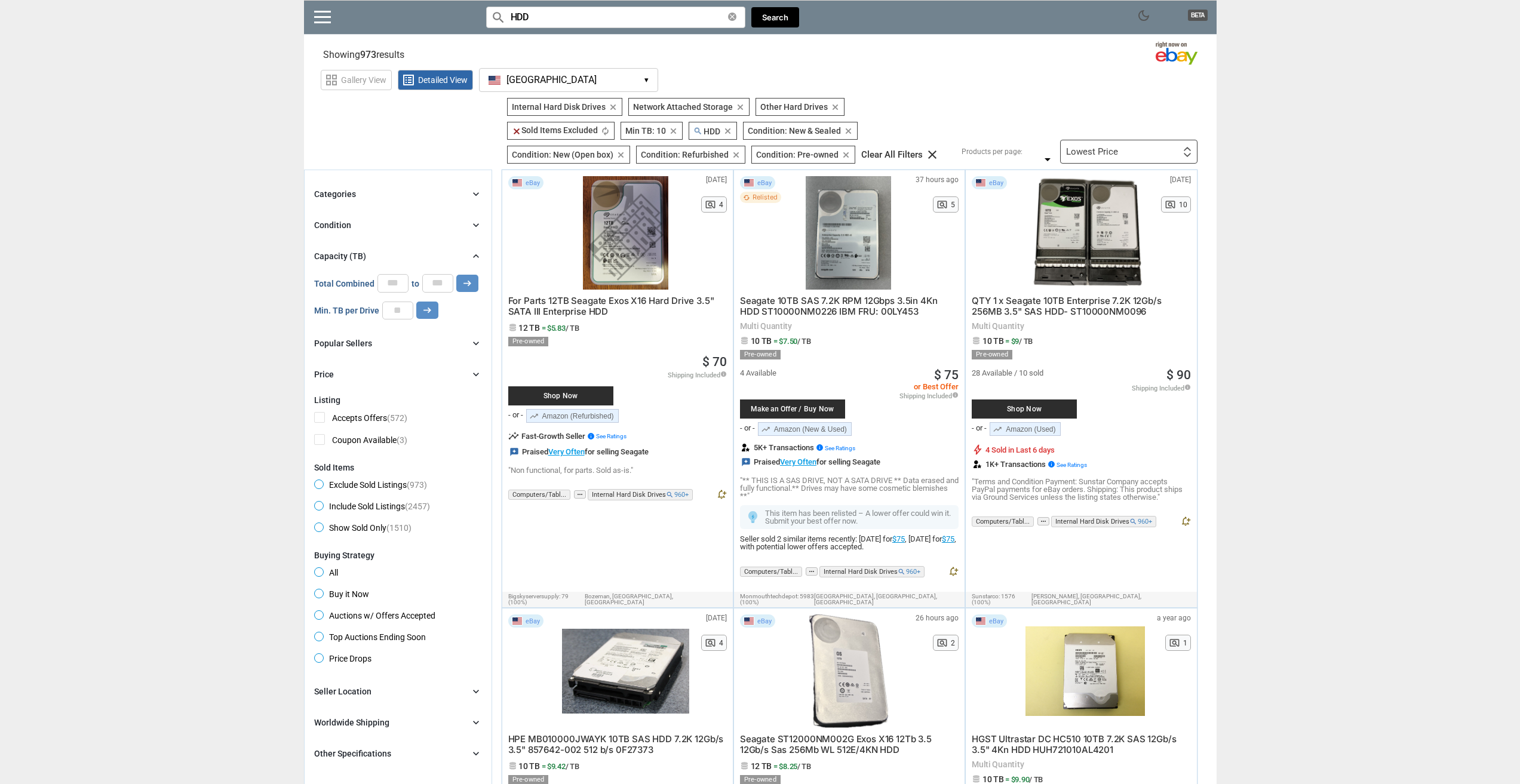
click at [383, 189] on div "Categories chevron_right" at bounding box center [398, 194] width 168 height 14
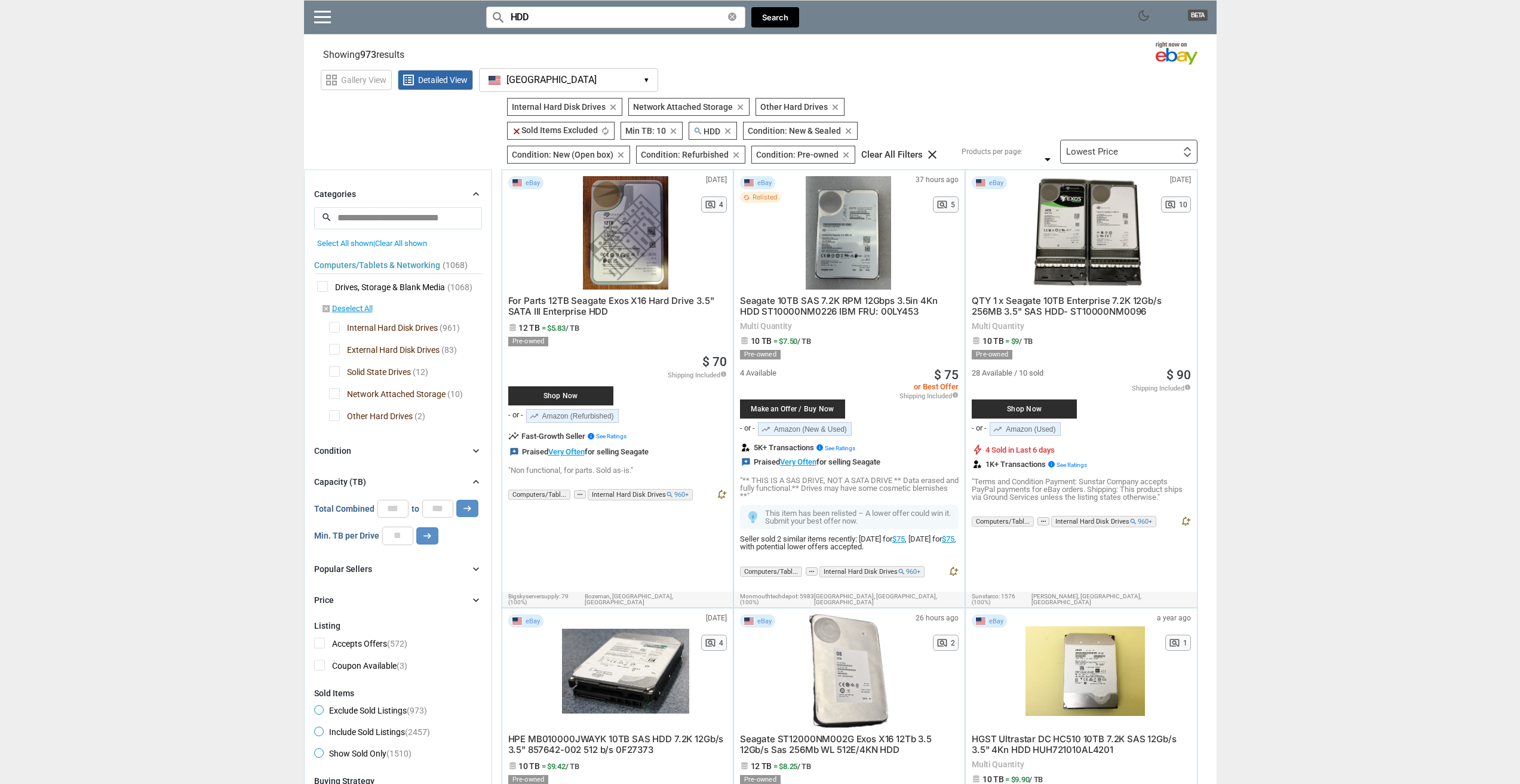
click at [395, 214] on input "search" at bounding box center [398, 218] width 168 height 22
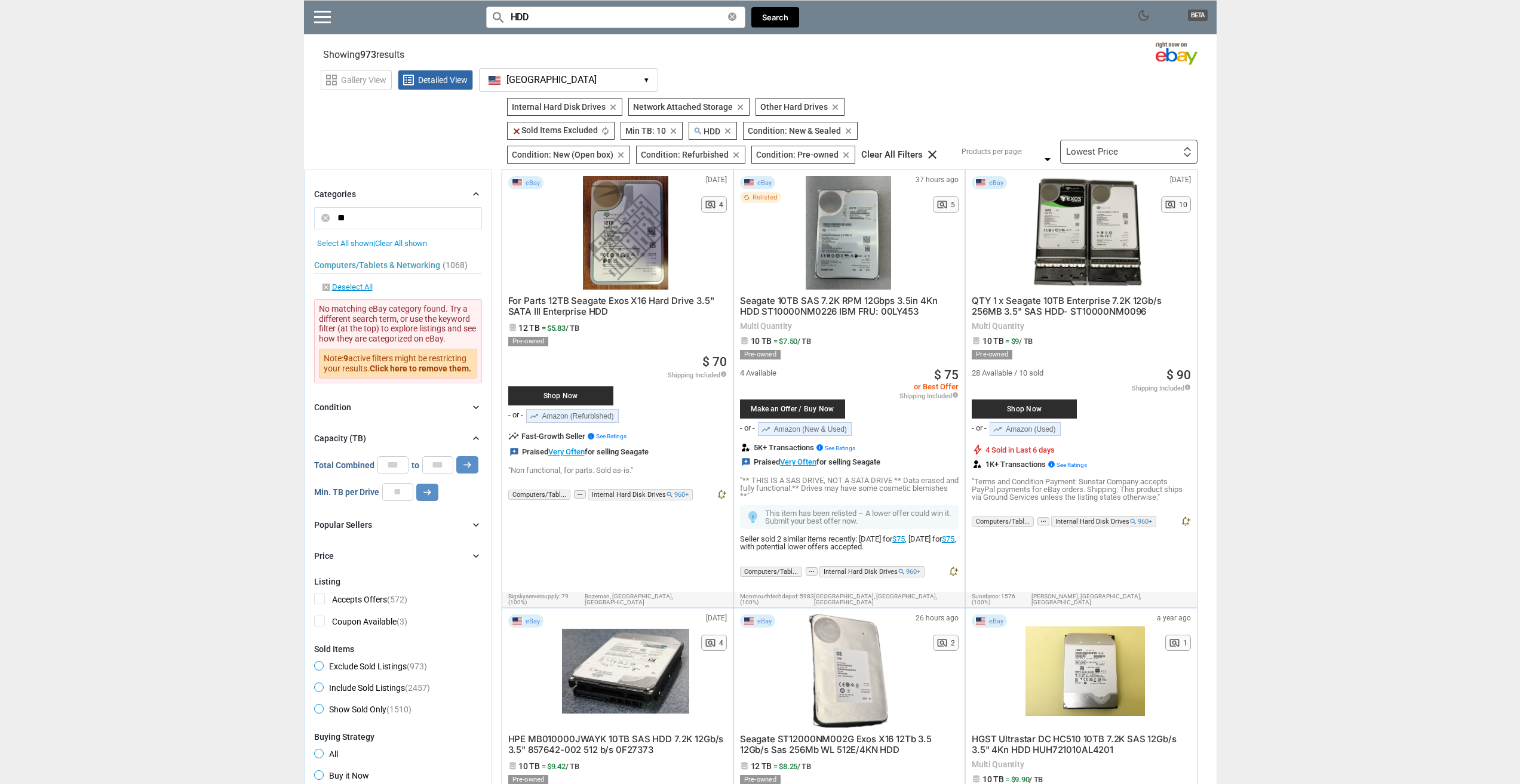
type input "*"
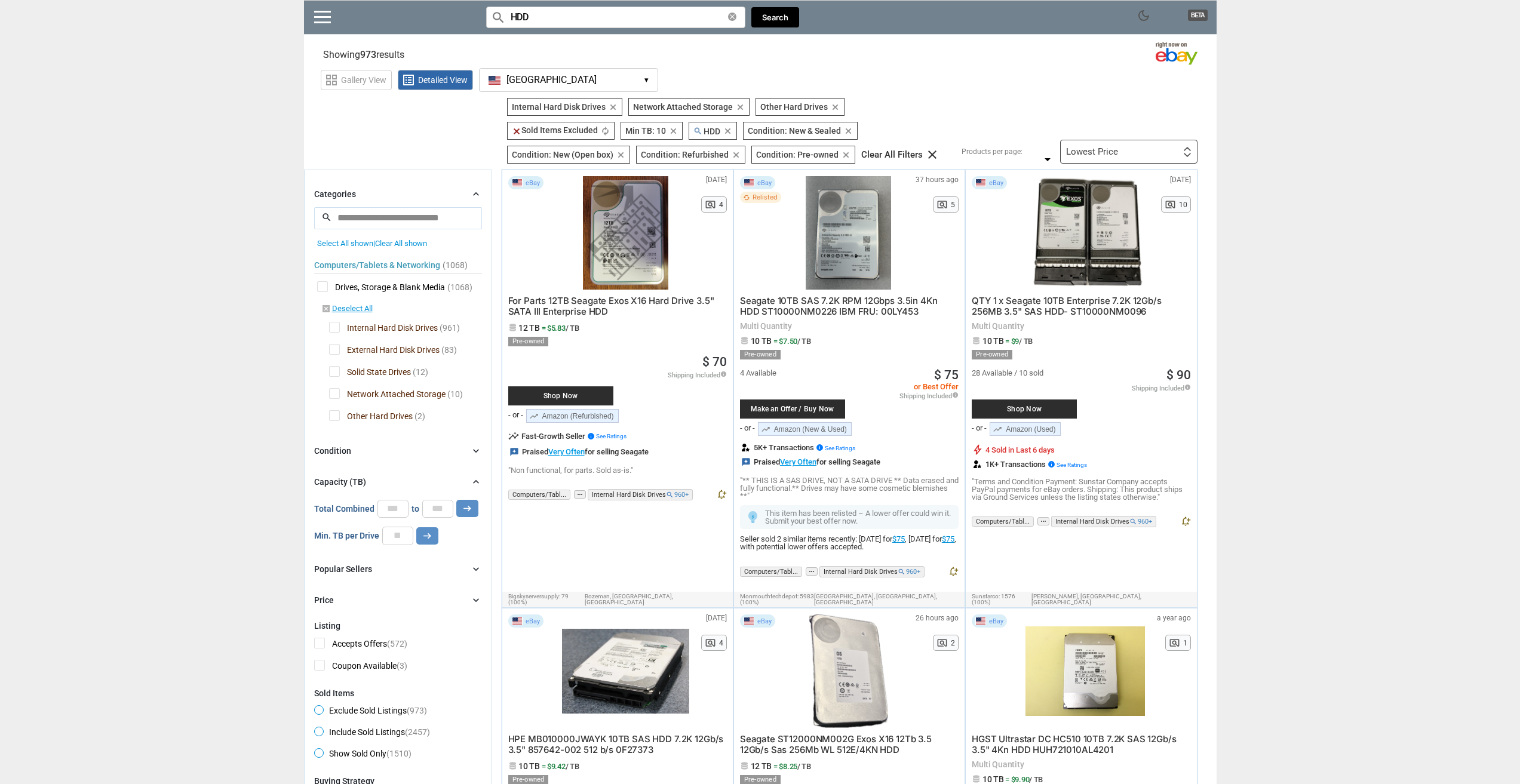
click at [636, 16] on input "HDD" at bounding box center [616, 18] width 259 height 22
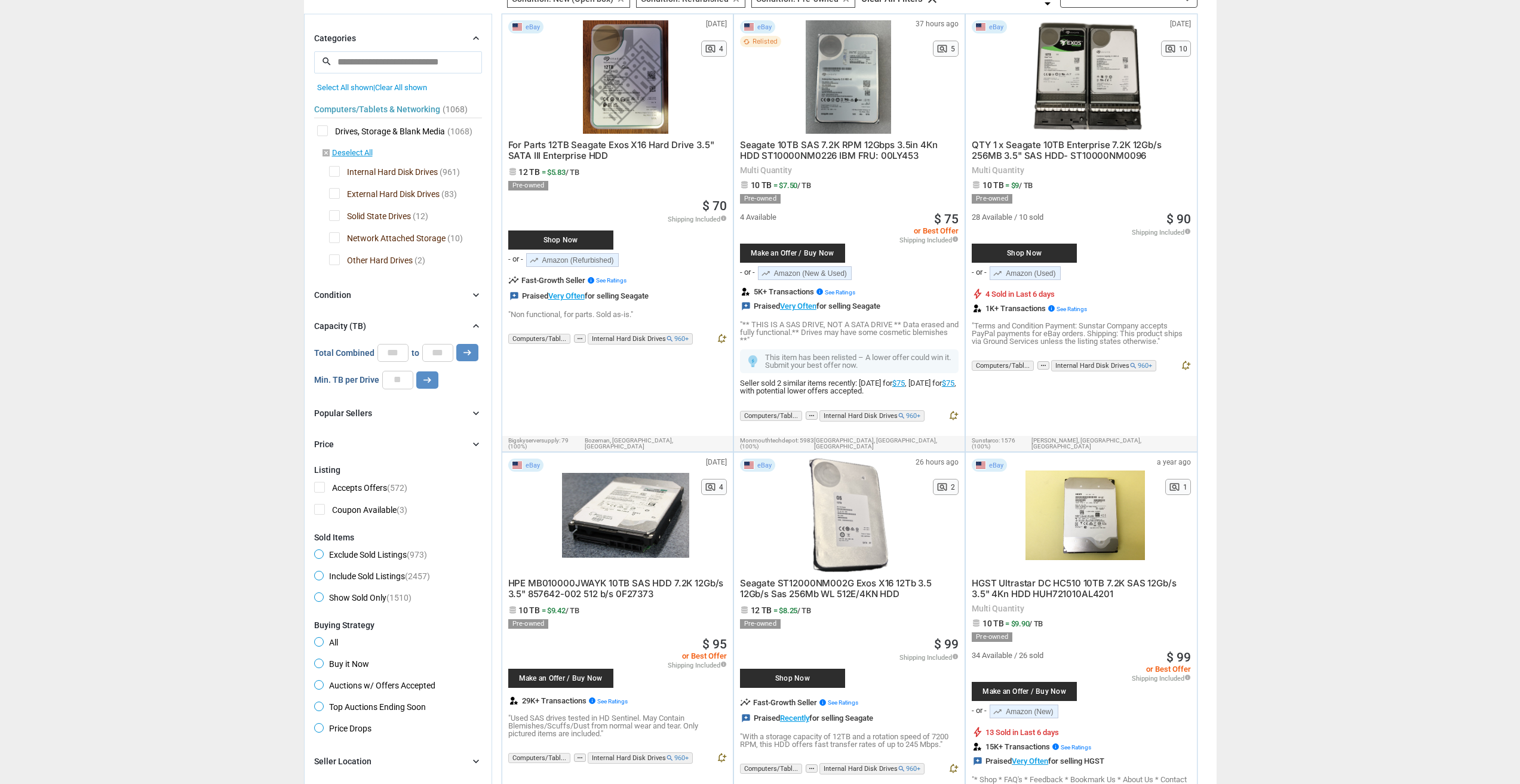
scroll to position [180, 0]
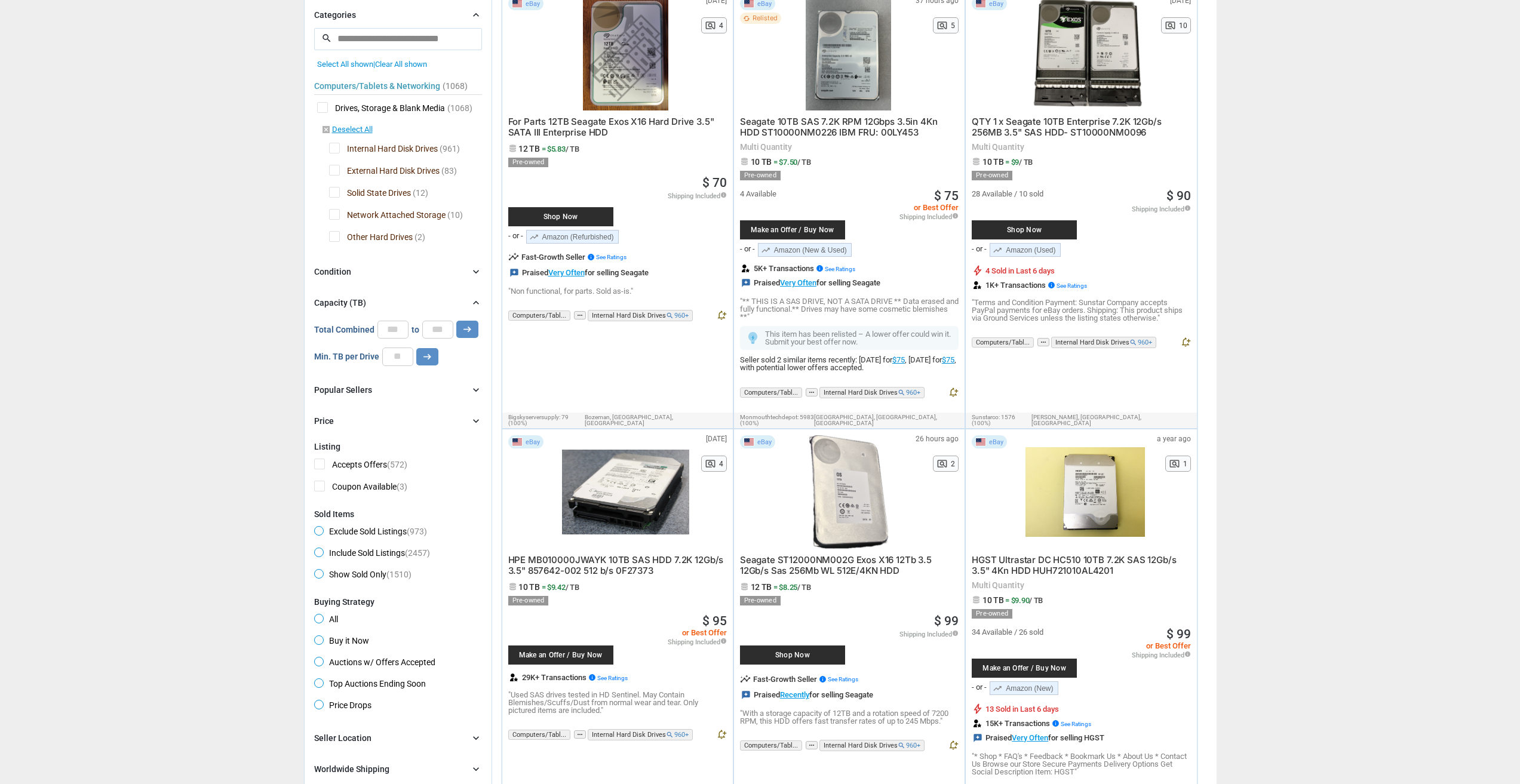
drag, startPoint x: 412, startPoint y: 389, endPoint x: 408, endPoint y: 394, distance: 6.4
click at [411, 389] on div "Popular Sellers chevron_right" at bounding box center [398, 390] width 168 height 14
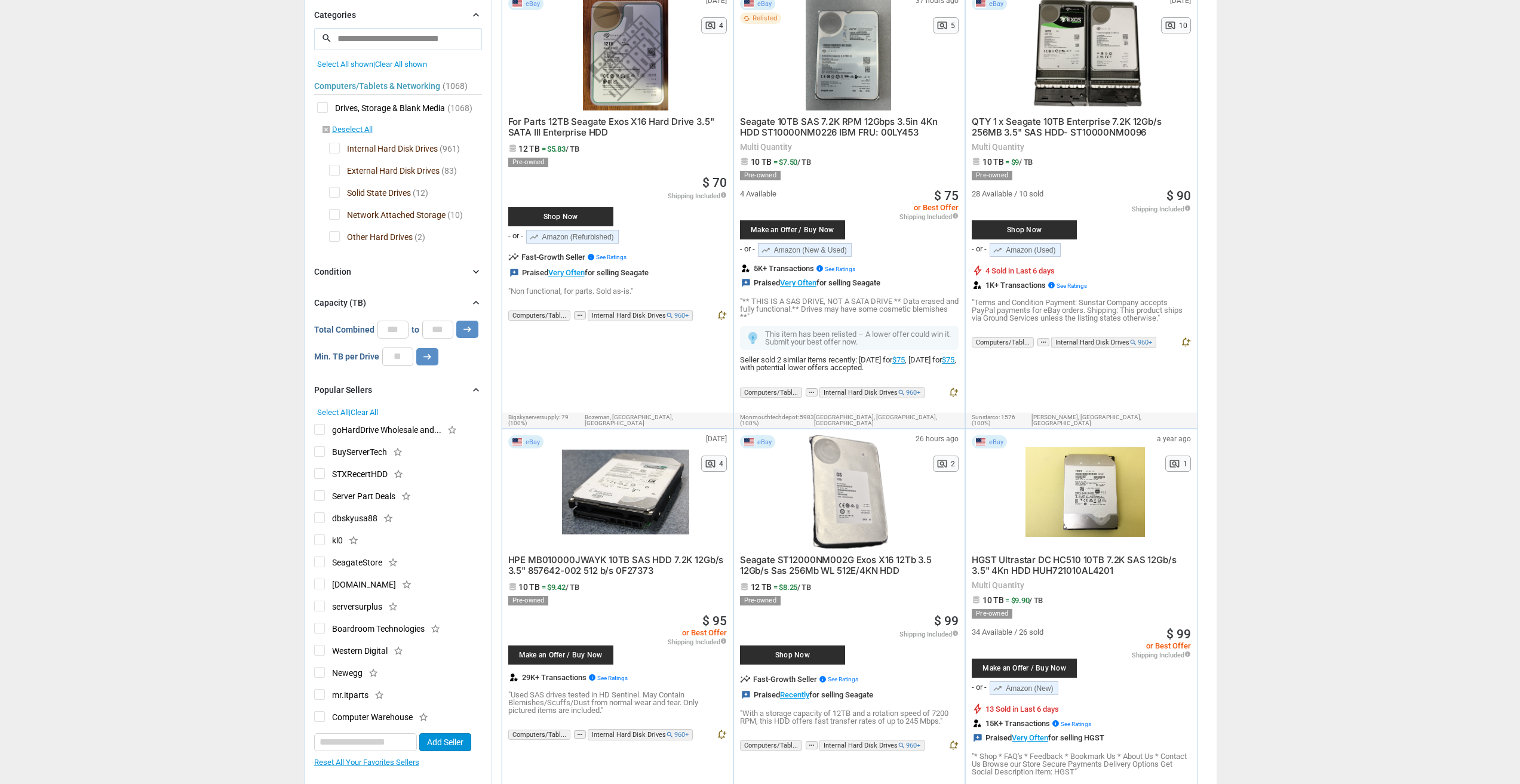
click at [408, 392] on div "Popular Sellers chevron_right" at bounding box center [398, 390] width 168 height 14
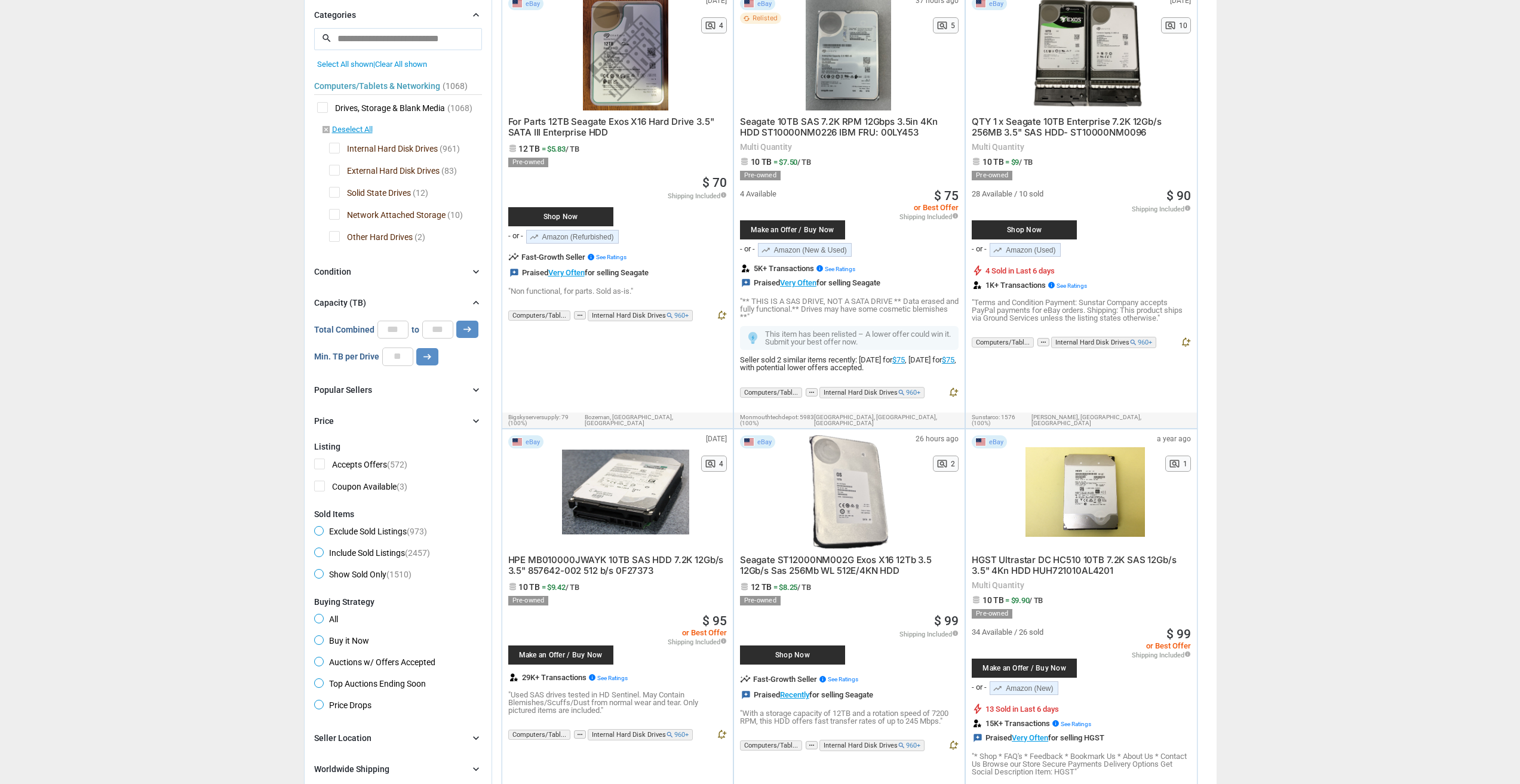
click at [365, 412] on div "Categories chevron_right search close Select All shown | Clear All shown Comput…" at bounding box center [398, 217] width 168 height 420
drag, startPoint x: 365, startPoint y: 416, endPoint x: 366, endPoint y: 426, distance: 10.0
click at [365, 418] on div "Price chevron_right" at bounding box center [398, 421] width 168 height 14
click at [366, 426] on div "Price chevron_right" at bounding box center [398, 421] width 168 height 14
click at [407, 356] on input "**" at bounding box center [397, 356] width 31 height 18
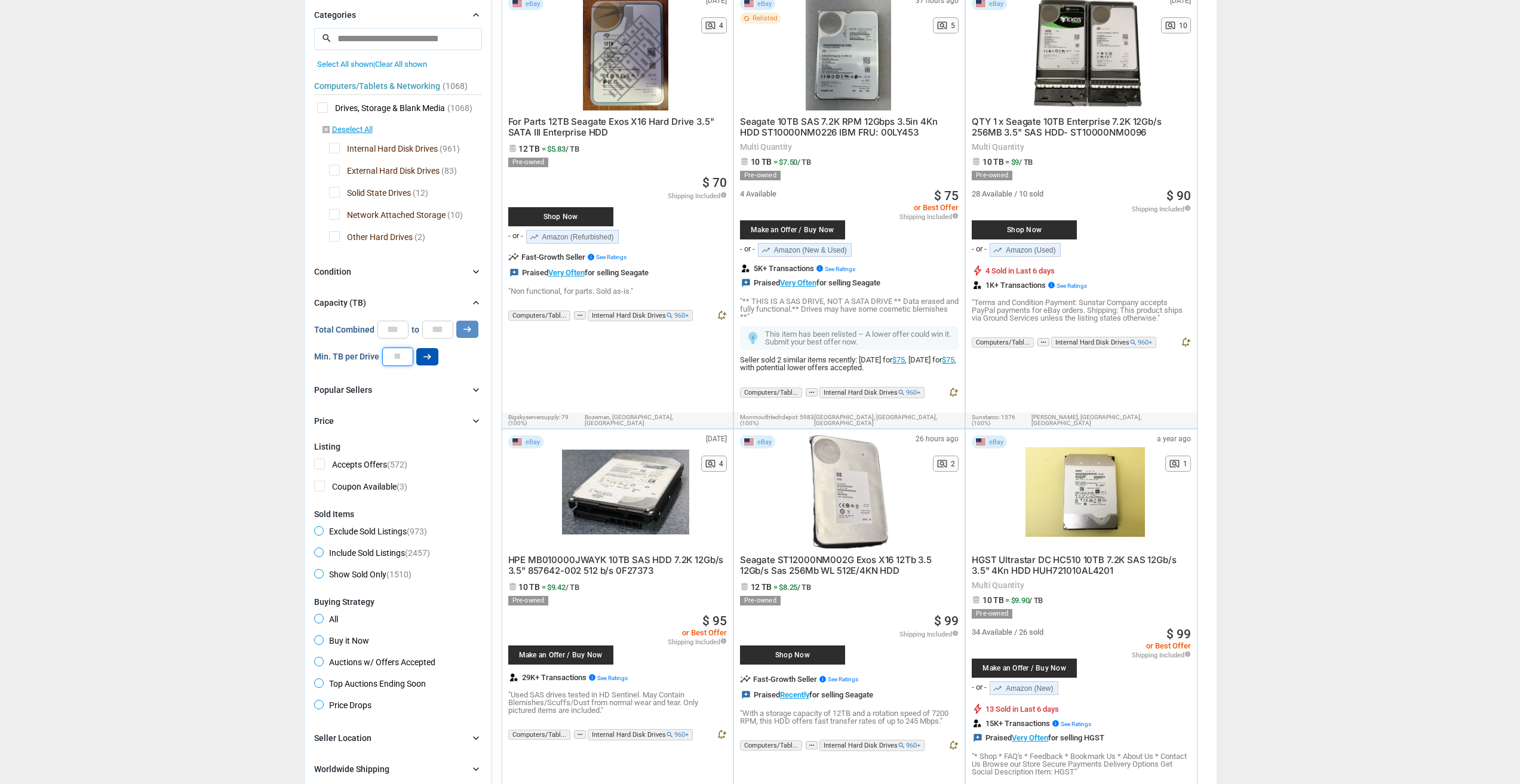
type input "**"
click at [435, 354] on button "arrow_right_alt" at bounding box center [427, 356] width 22 height 17
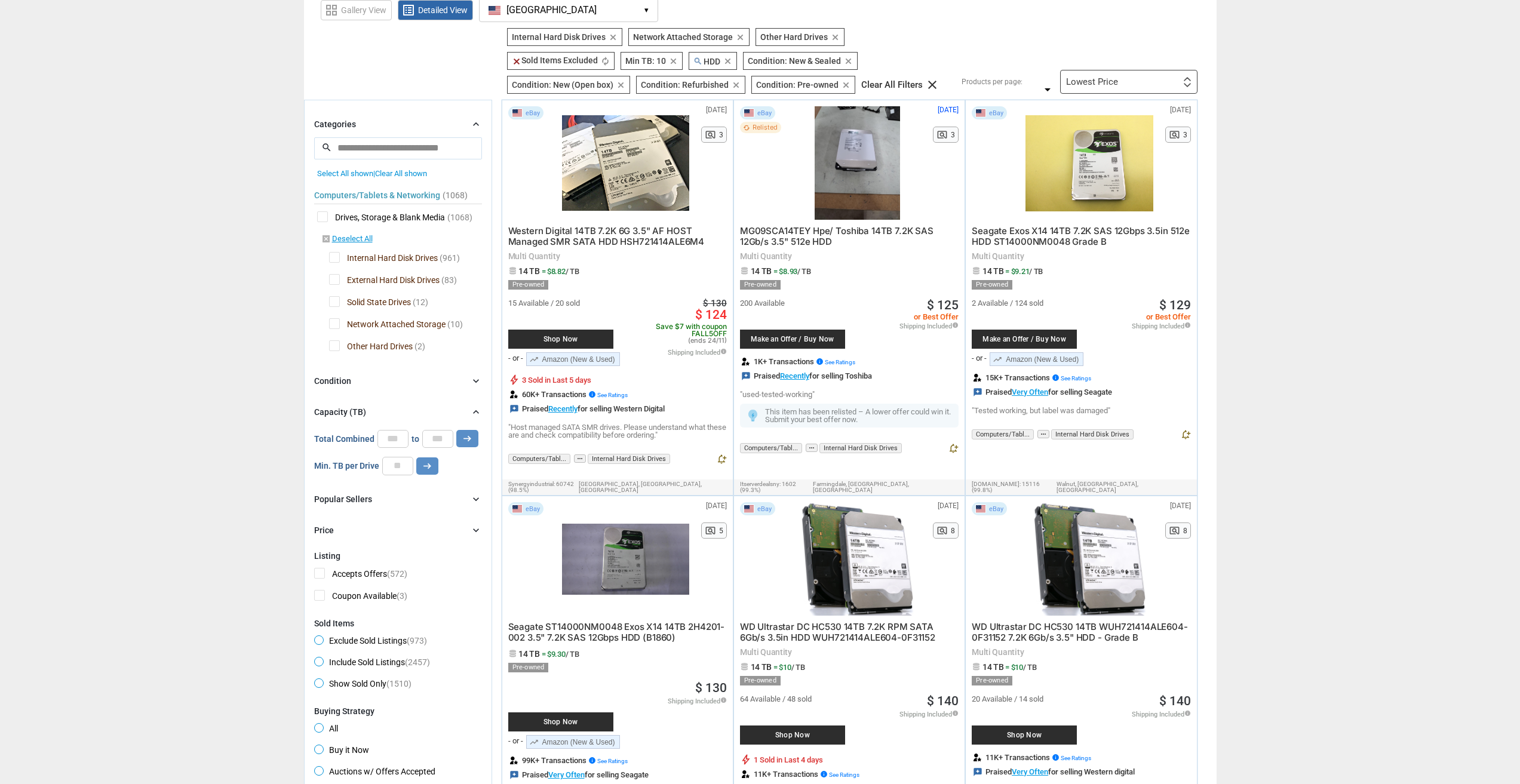
scroll to position [60, 0]
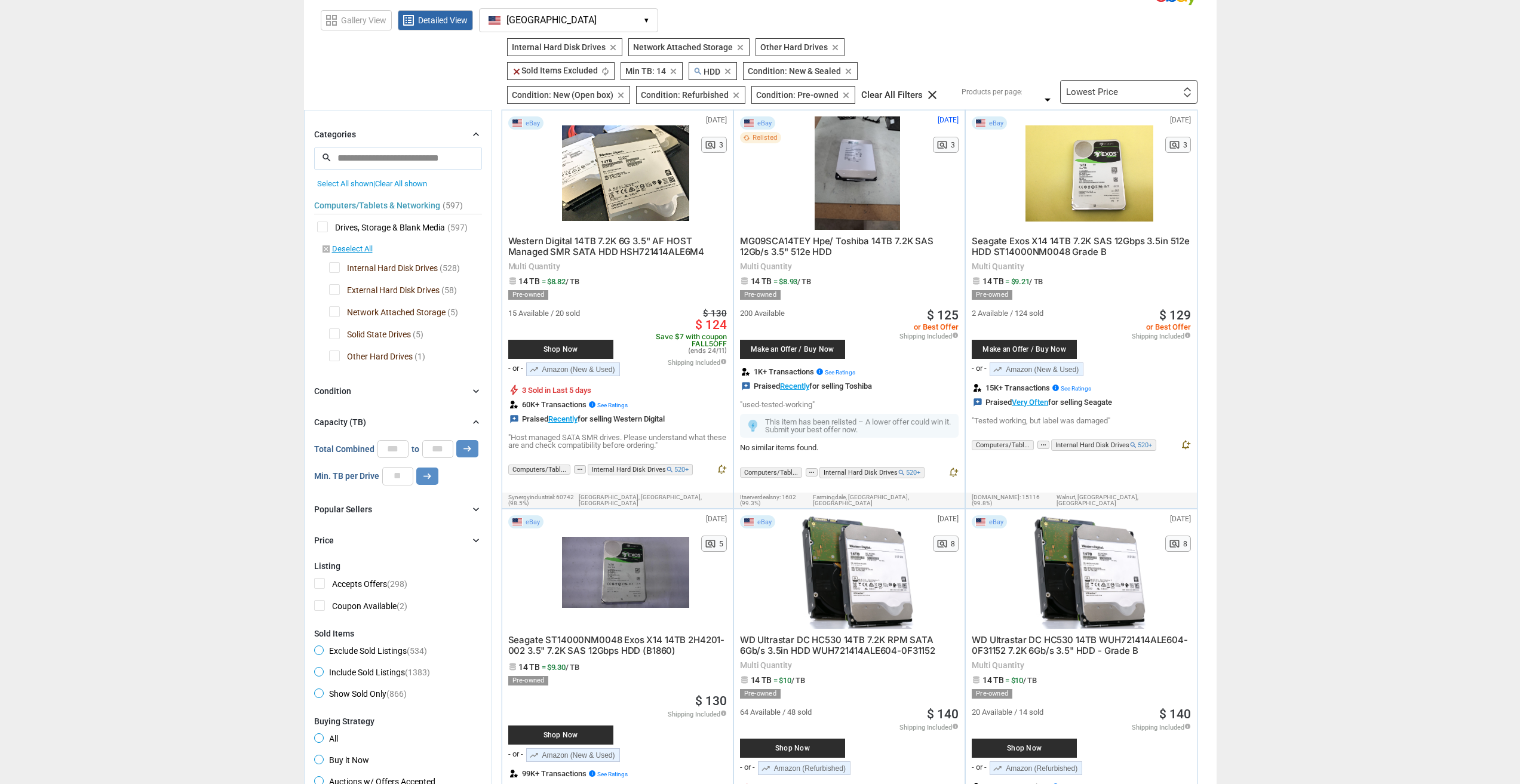
click at [637, 187] on div at bounding box center [625, 174] width 127 height 114
